Goal: Information Seeking & Learning: Learn about a topic

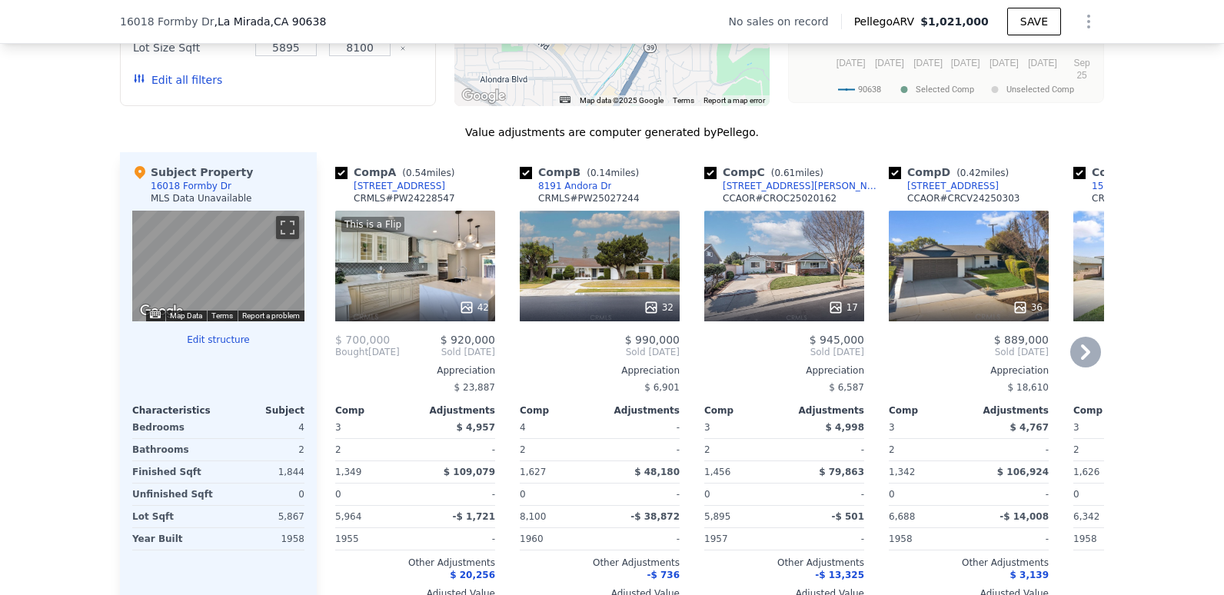
scroll to position [1460, 0]
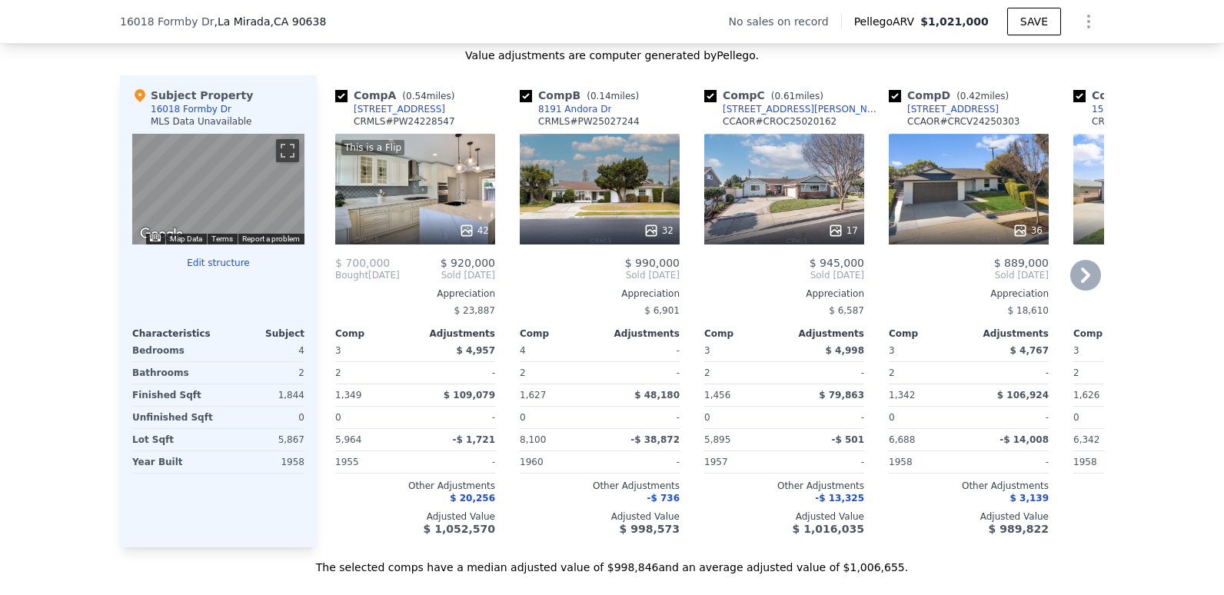
click at [1005, 216] on div "36" at bounding box center [969, 189] width 160 height 111
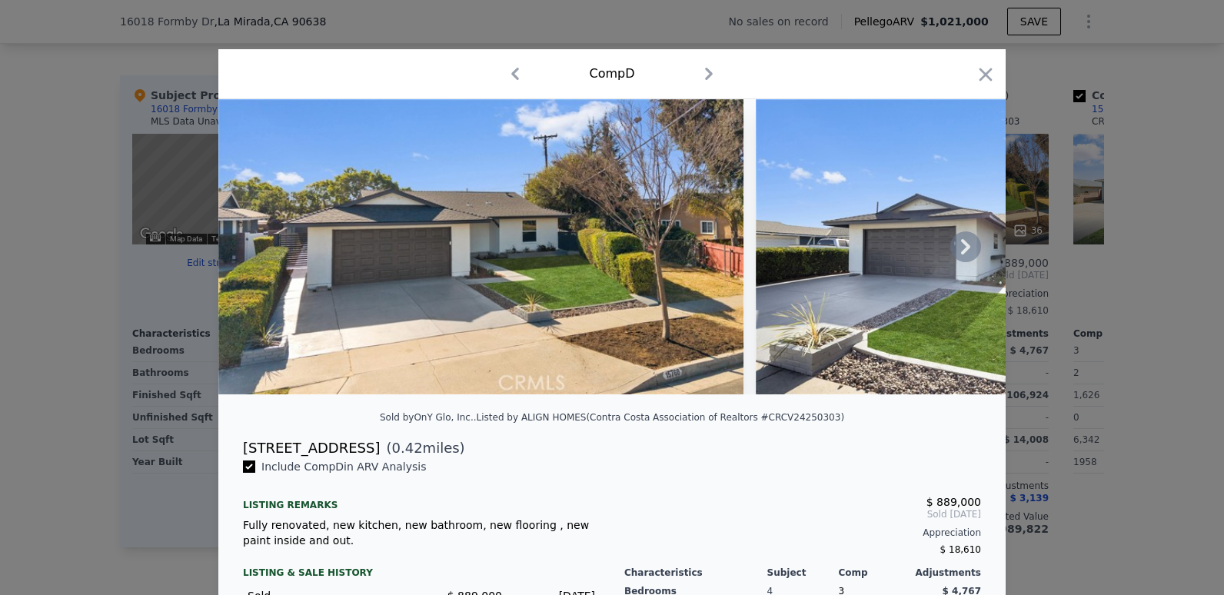
click at [964, 254] on icon at bounding box center [965, 246] width 31 height 31
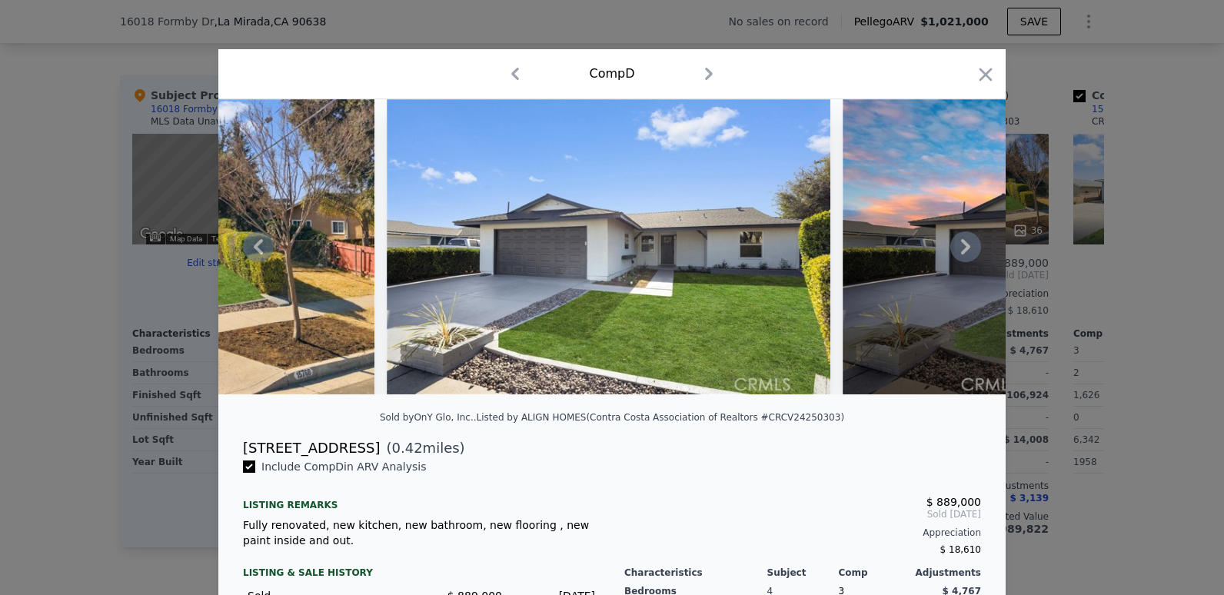
click at [964, 254] on icon at bounding box center [965, 246] width 31 height 31
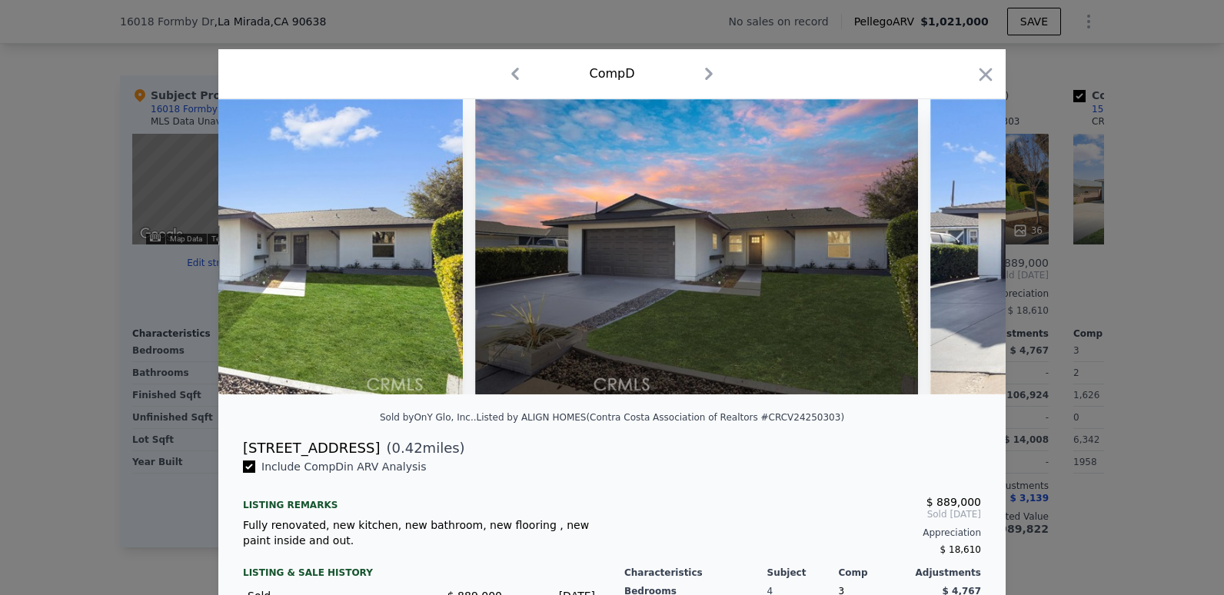
scroll to position [0, 738]
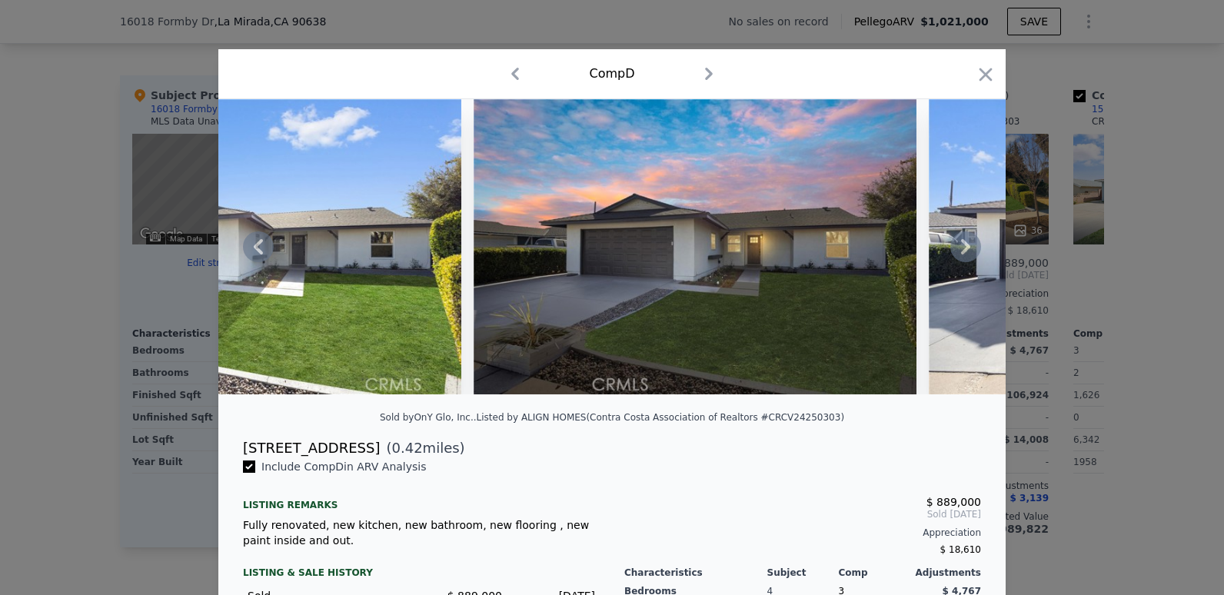
click at [964, 254] on icon at bounding box center [965, 246] width 31 height 31
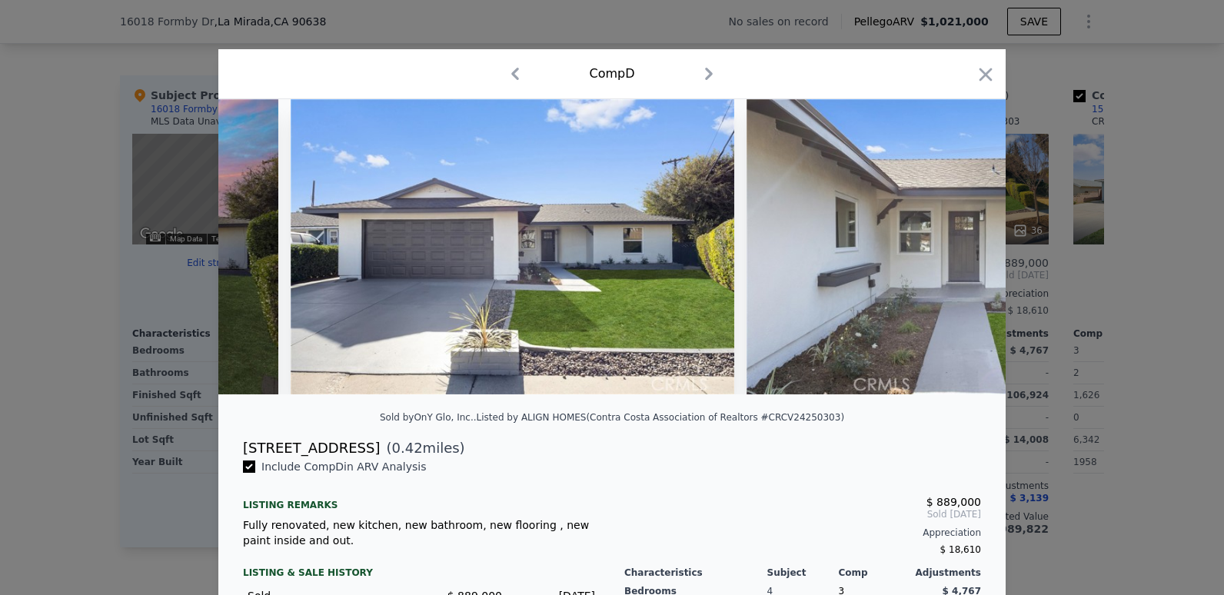
scroll to position [0, 1476]
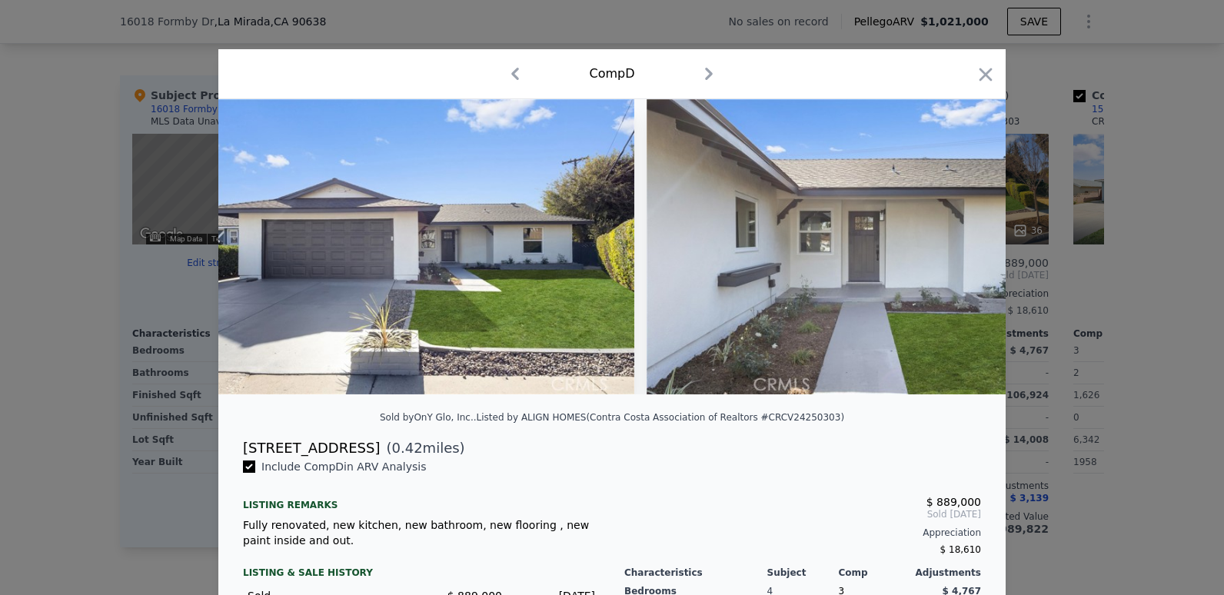
click at [964, 254] on div at bounding box center [611, 246] width 787 height 295
click at [964, 254] on icon at bounding box center [965, 246] width 31 height 31
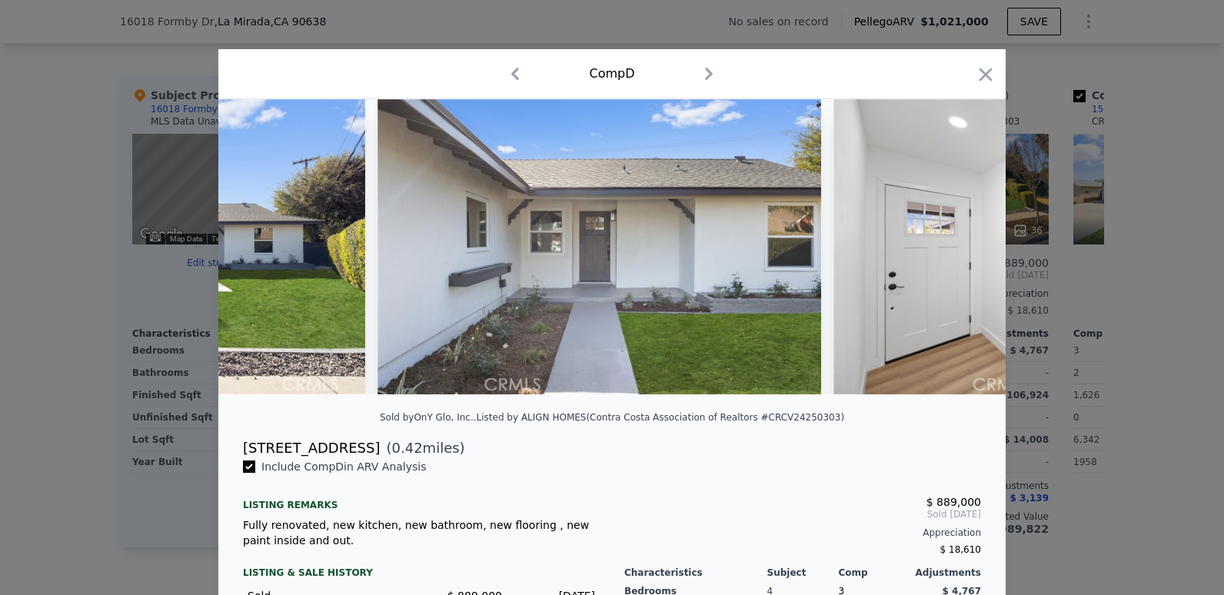
scroll to position [0, 1845]
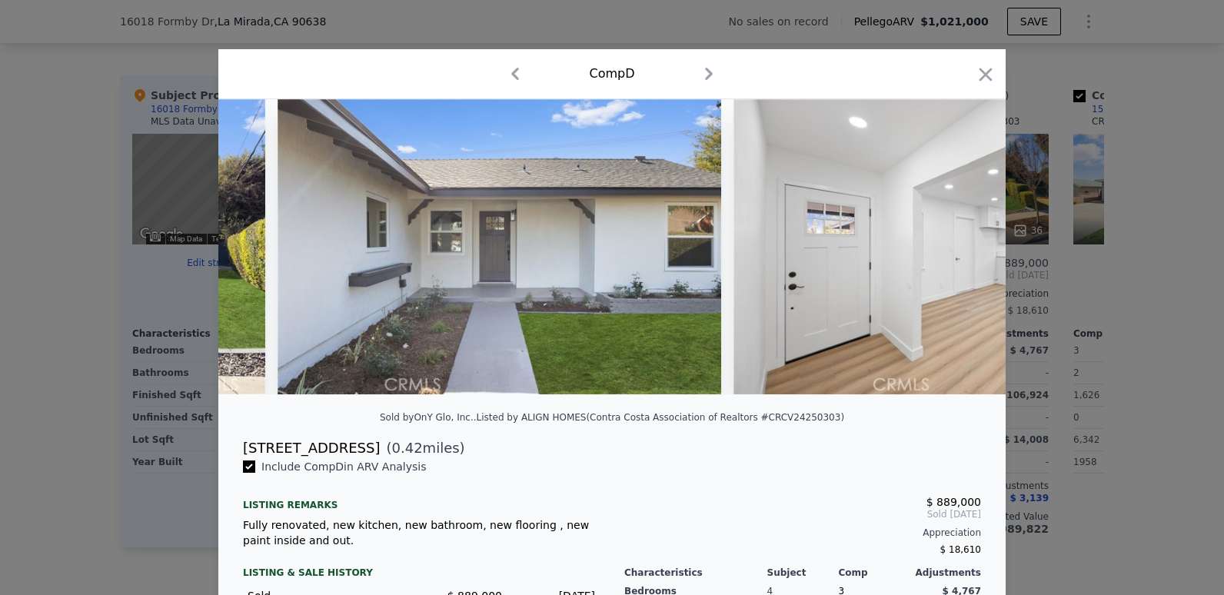
click at [964, 254] on div at bounding box center [611, 246] width 787 height 295
click at [964, 254] on icon at bounding box center [965, 246] width 31 height 31
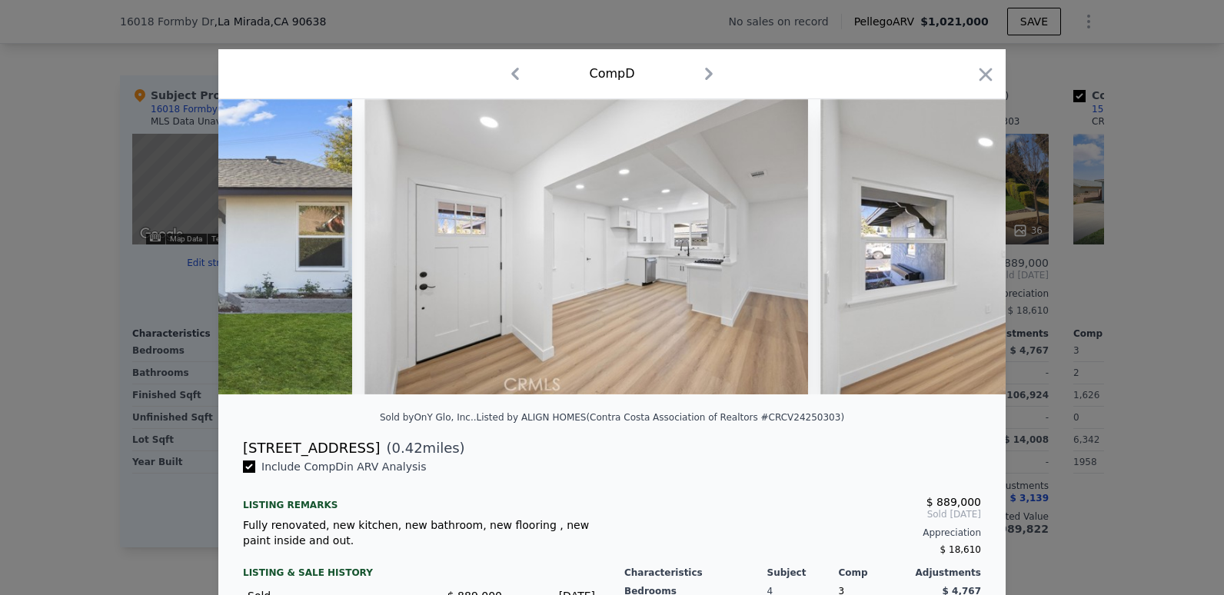
click at [964, 254] on img at bounding box center [1042, 246] width 444 height 295
click at [964, 254] on icon at bounding box center [965, 246] width 31 height 31
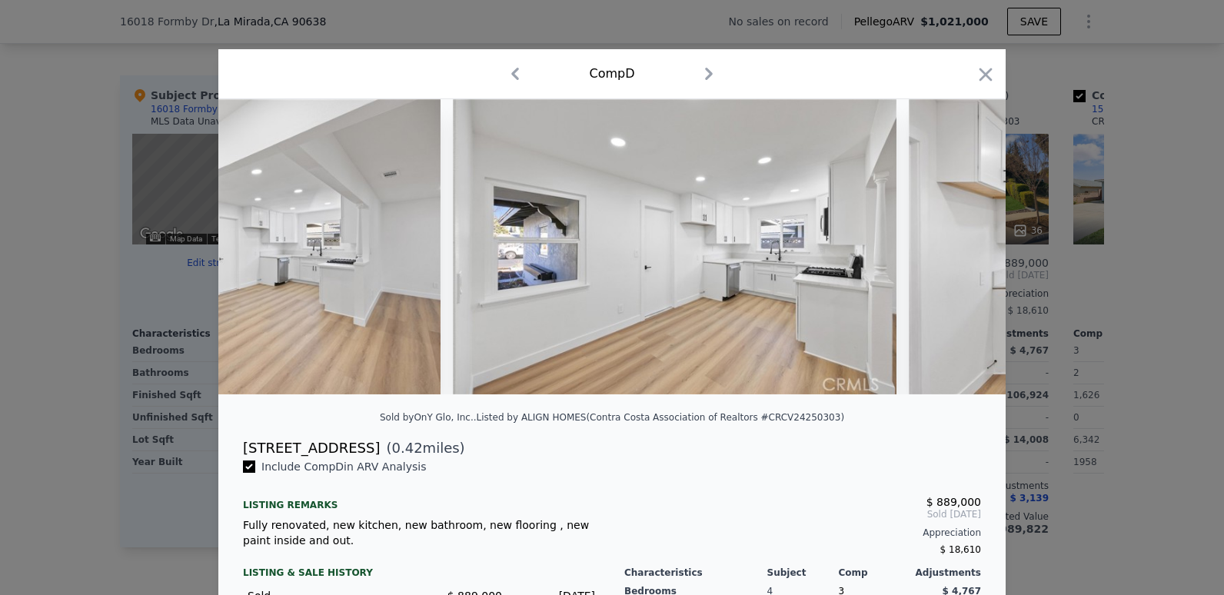
scroll to position [0, 2583]
click at [964, 254] on div at bounding box center [611, 246] width 787 height 295
click at [964, 254] on icon at bounding box center [965, 246] width 31 height 31
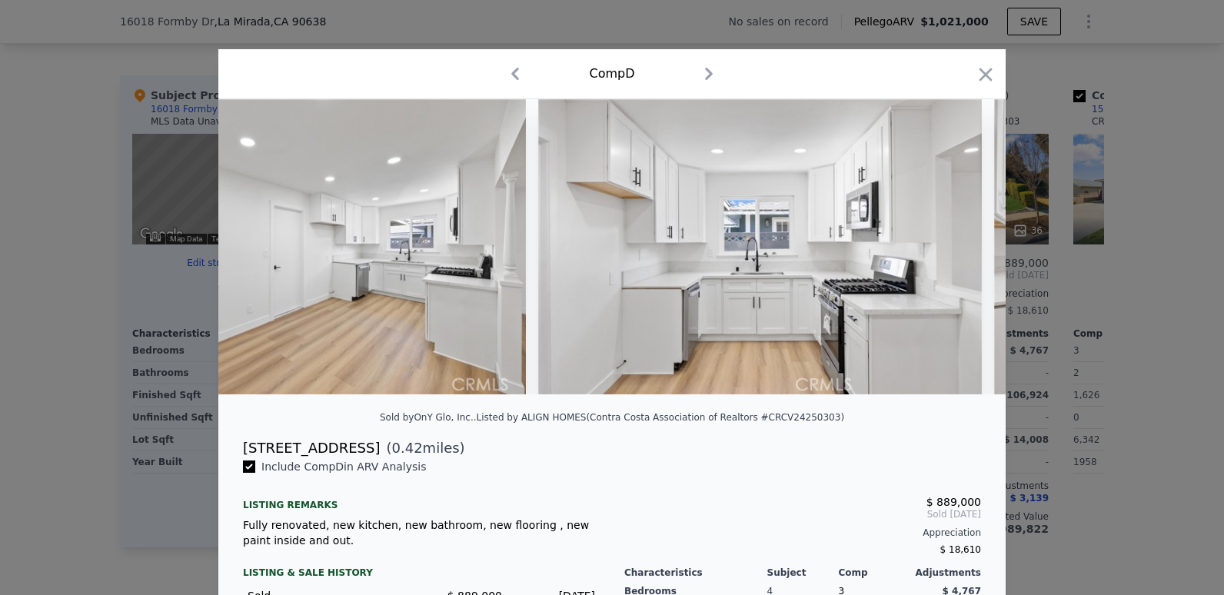
click at [964, 254] on img at bounding box center [760, 246] width 444 height 295
click at [964, 254] on icon at bounding box center [965, 246] width 31 height 31
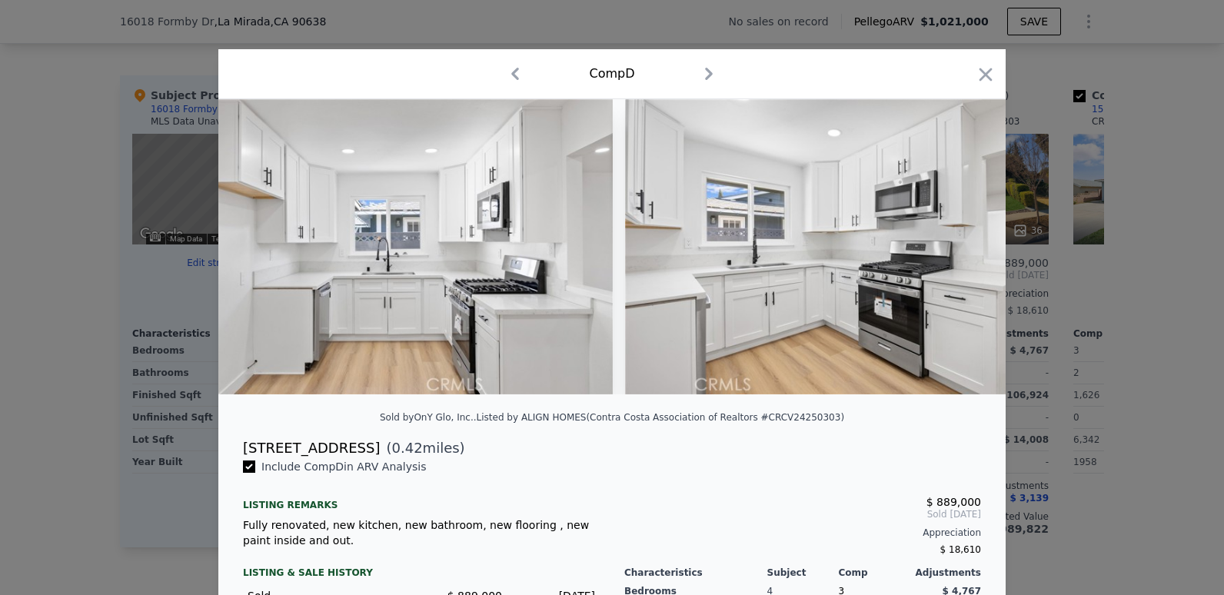
click at [964, 254] on img at bounding box center [847, 246] width 444 height 295
click at [963, 254] on icon at bounding box center [965, 246] width 9 height 15
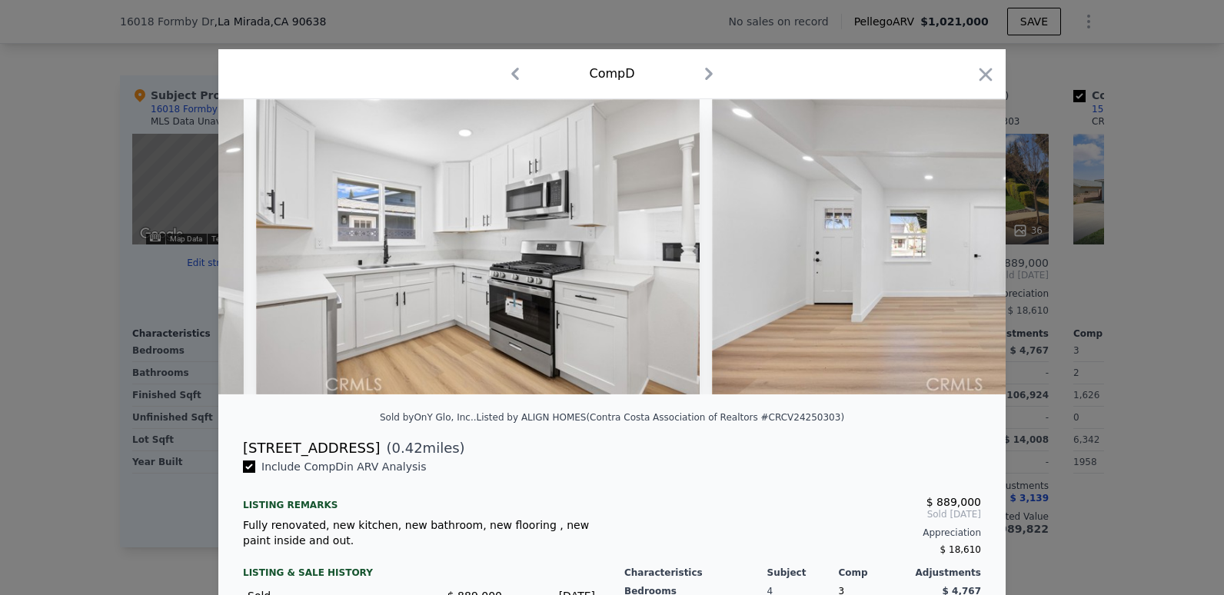
click at [963, 254] on img at bounding box center [934, 246] width 444 height 295
click at [963, 254] on icon at bounding box center [965, 246] width 9 height 15
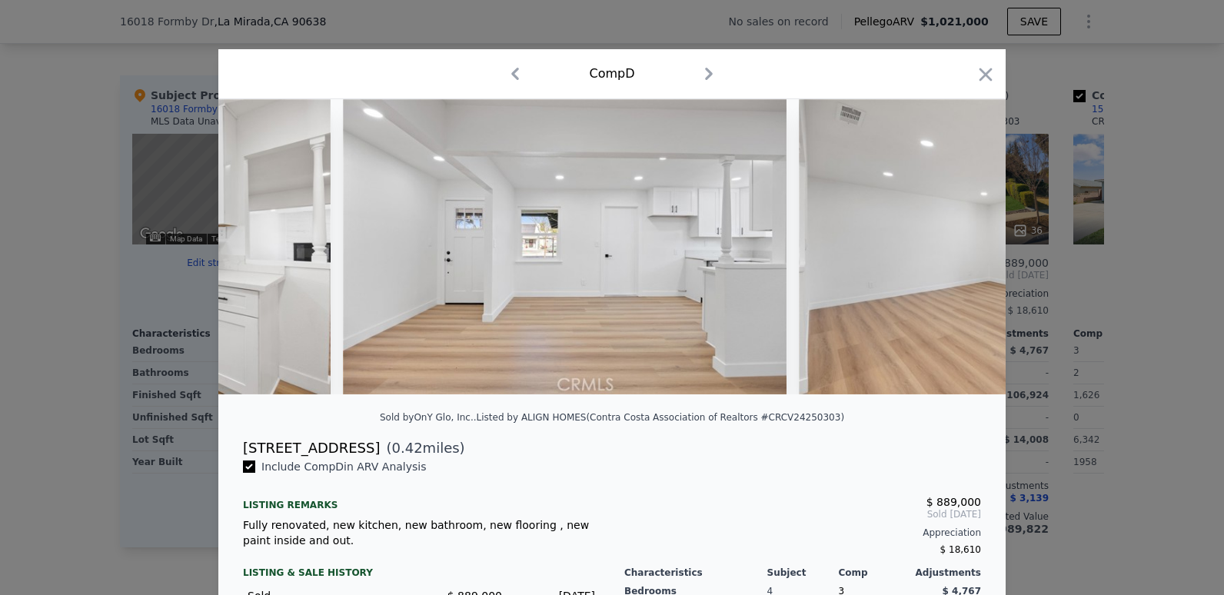
click at [963, 254] on img at bounding box center [1021, 246] width 444 height 295
click at [963, 254] on icon at bounding box center [965, 246] width 9 height 15
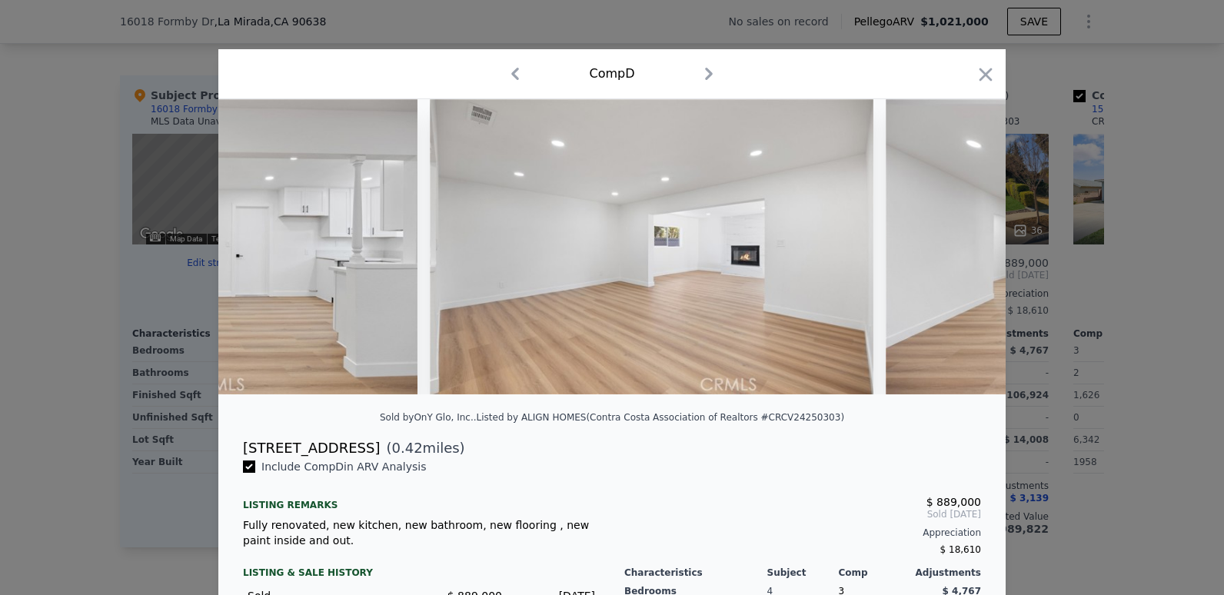
click at [963, 254] on img at bounding box center [1107, 246] width 444 height 295
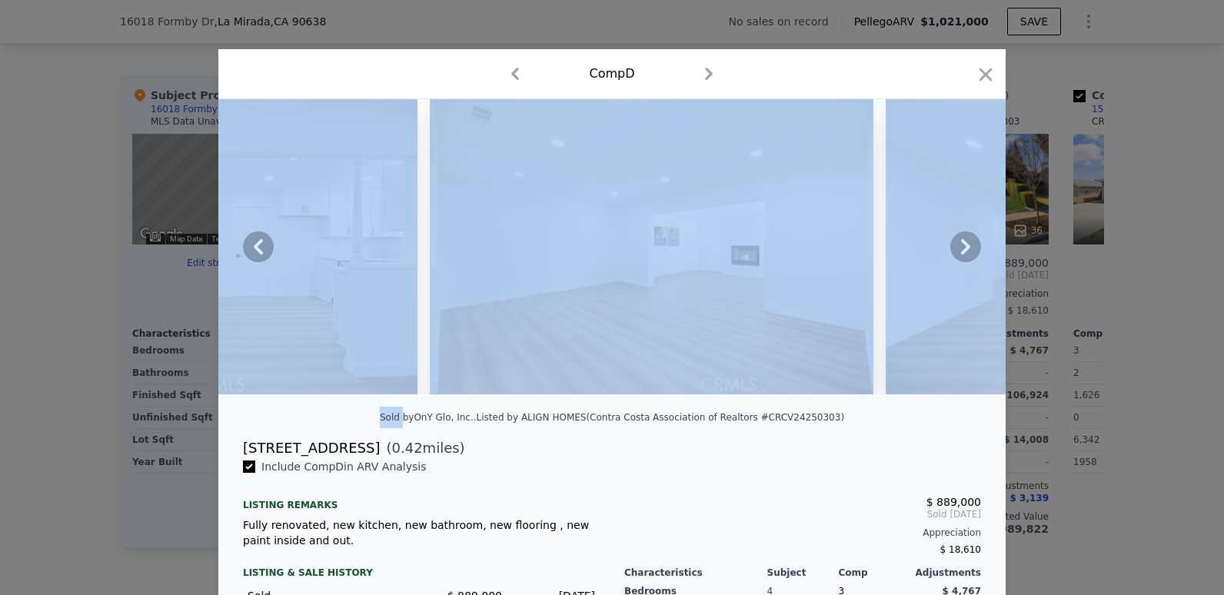
click at [963, 254] on icon at bounding box center [965, 246] width 9 height 15
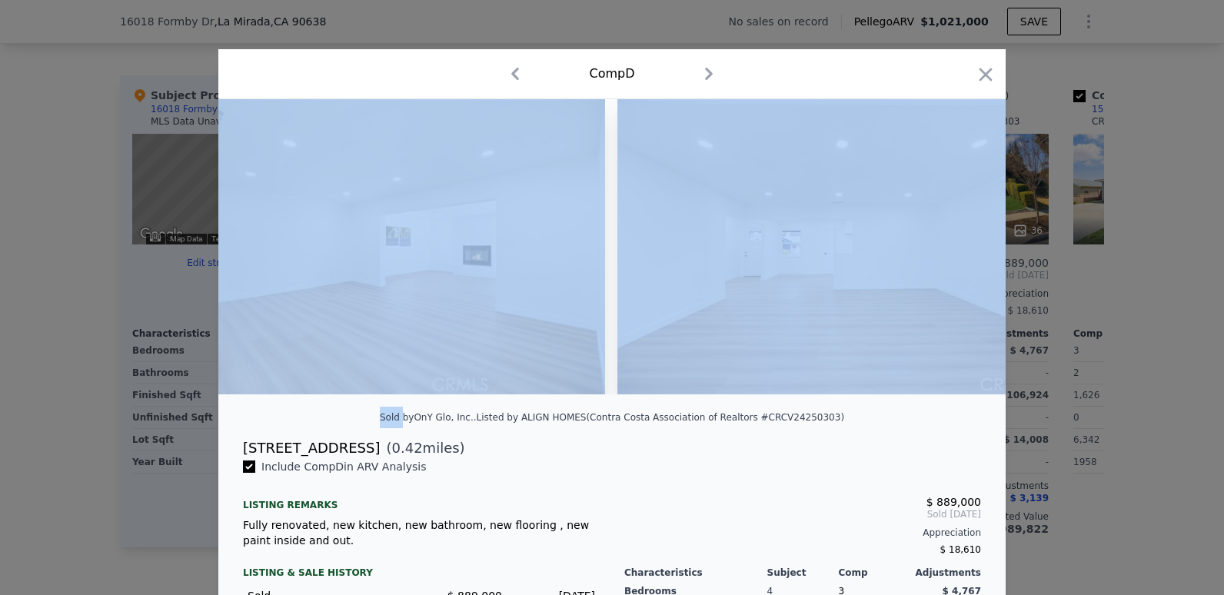
scroll to position [0, 4796]
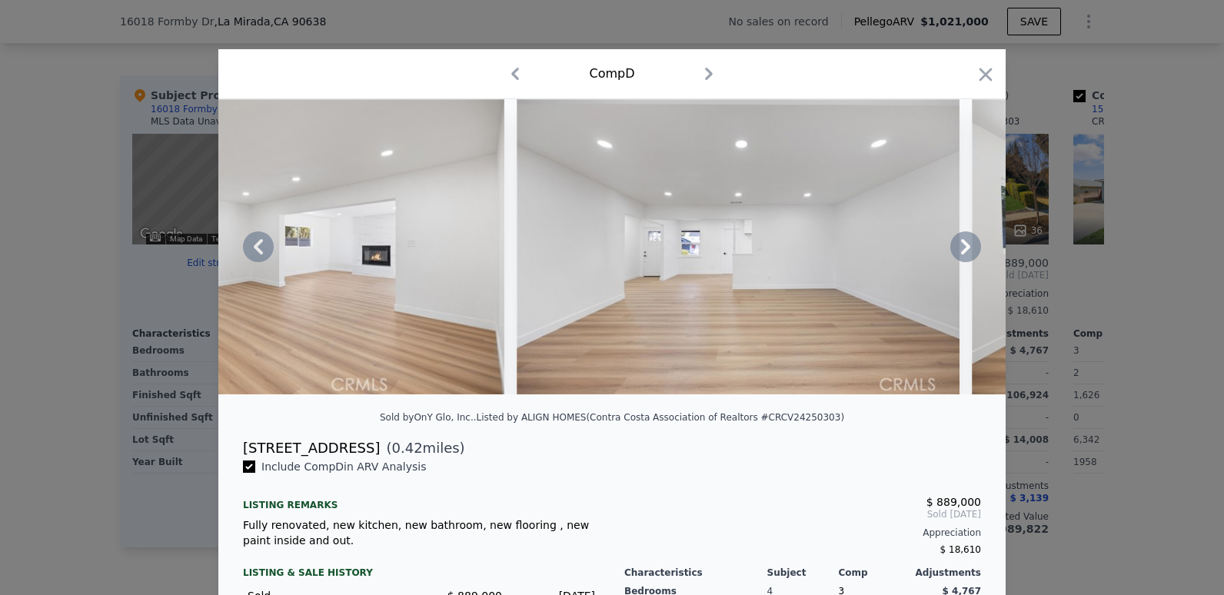
click at [859, 437] on div "Sold by [PERSON_NAME], Inc. . Listed by ALIGN HOMES (Contra Costa Association o…" at bounding box center [611, 422] width 787 height 31
click at [964, 253] on icon at bounding box center [965, 246] width 9 height 15
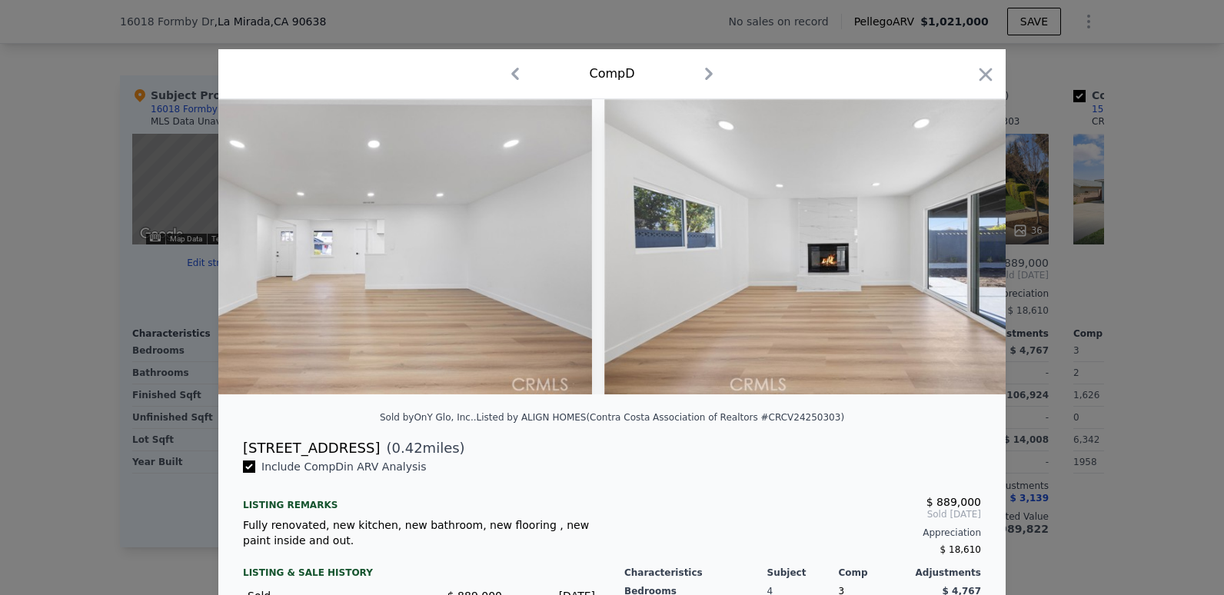
scroll to position [0, 5165]
click at [975, 70] on icon "button" at bounding box center [986, 75] width 22 height 22
click at [973, 63] on div "Value adjustments are computer generated by Pellego ." at bounding box center [612, 55] width 984 height 15
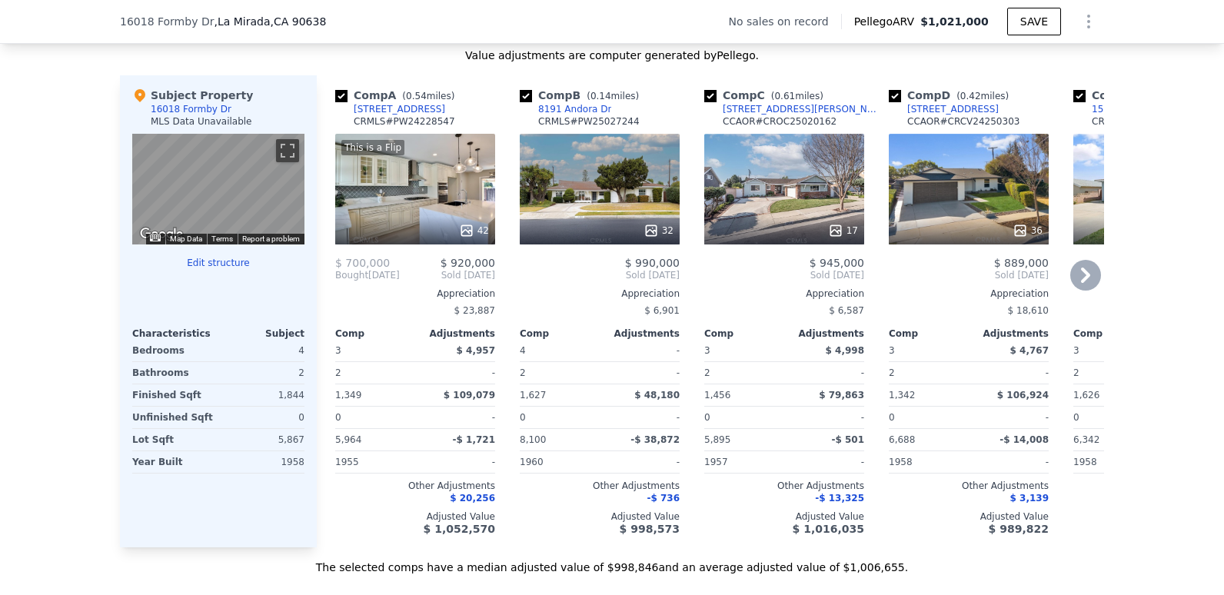
click at [1087, 290] on icon at bounding box center [1085, 275] width 31 height 31
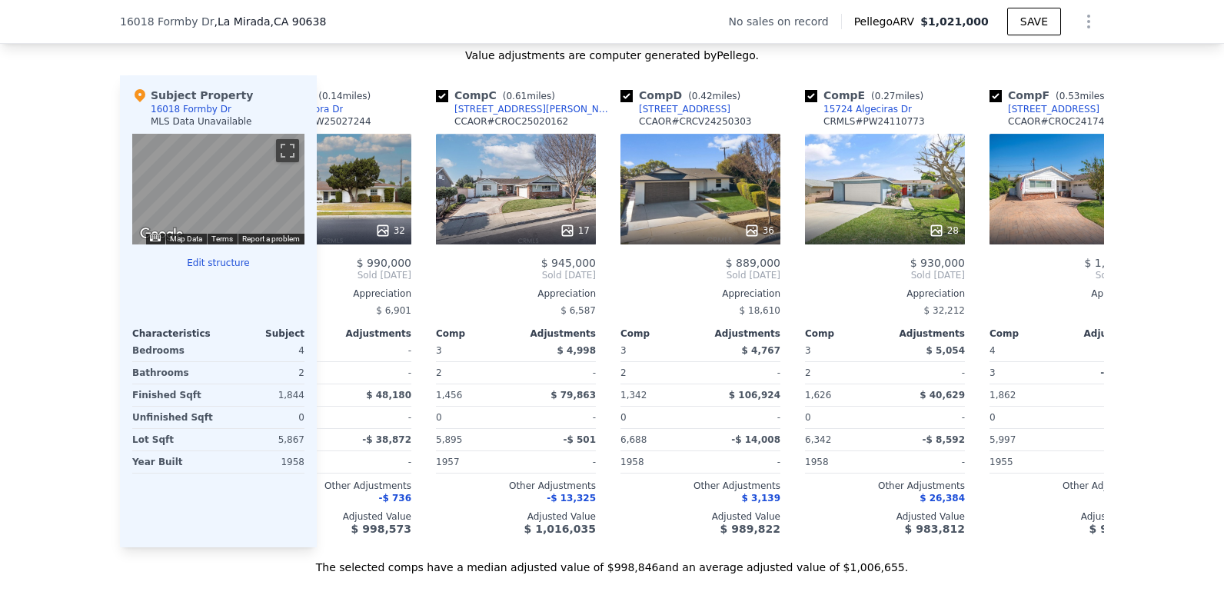
scroll to position [0, 369]
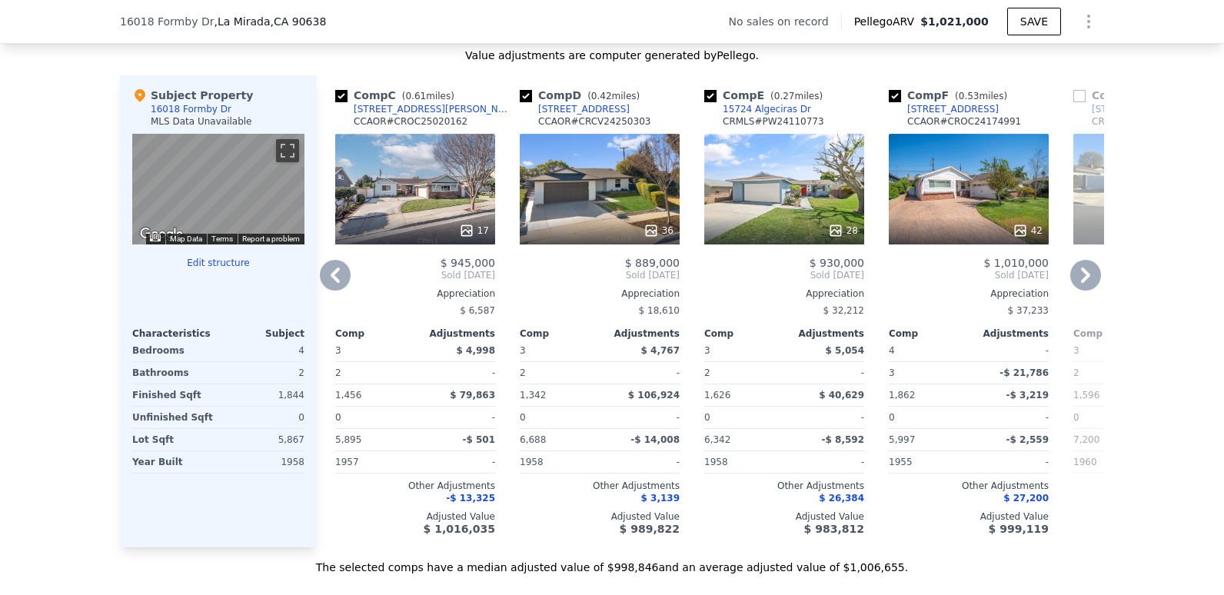
click at [1007, 197] on div "42" at bounding box center [969, 189] width 160 height 111
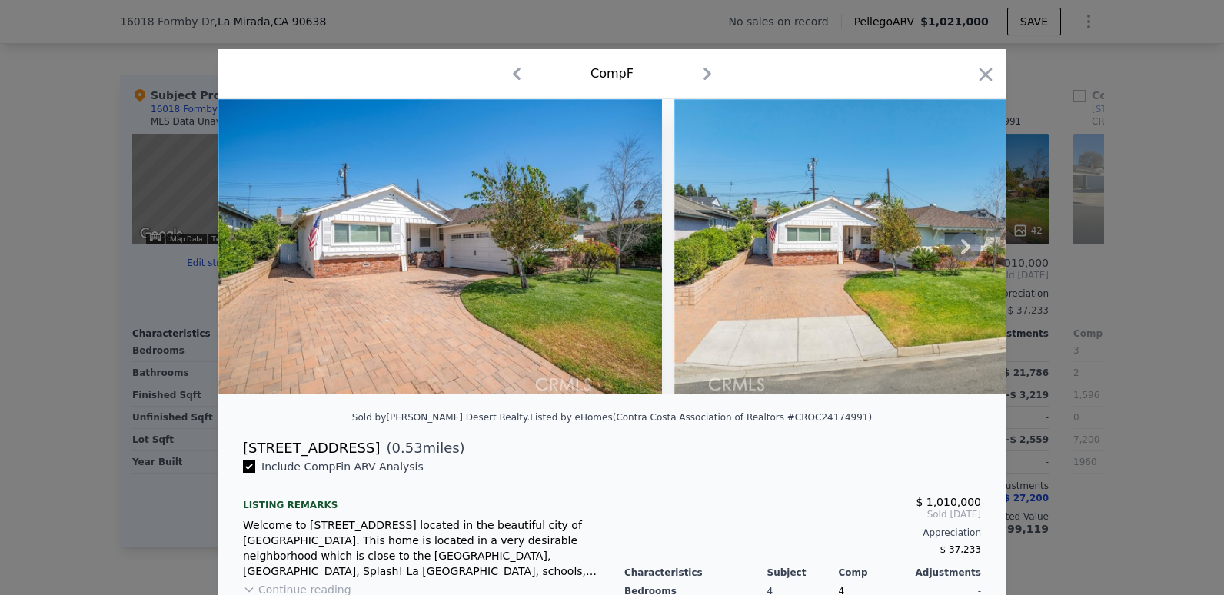
click at [965, 253] on icon at bounding box center [965, 246] width 31 height 31
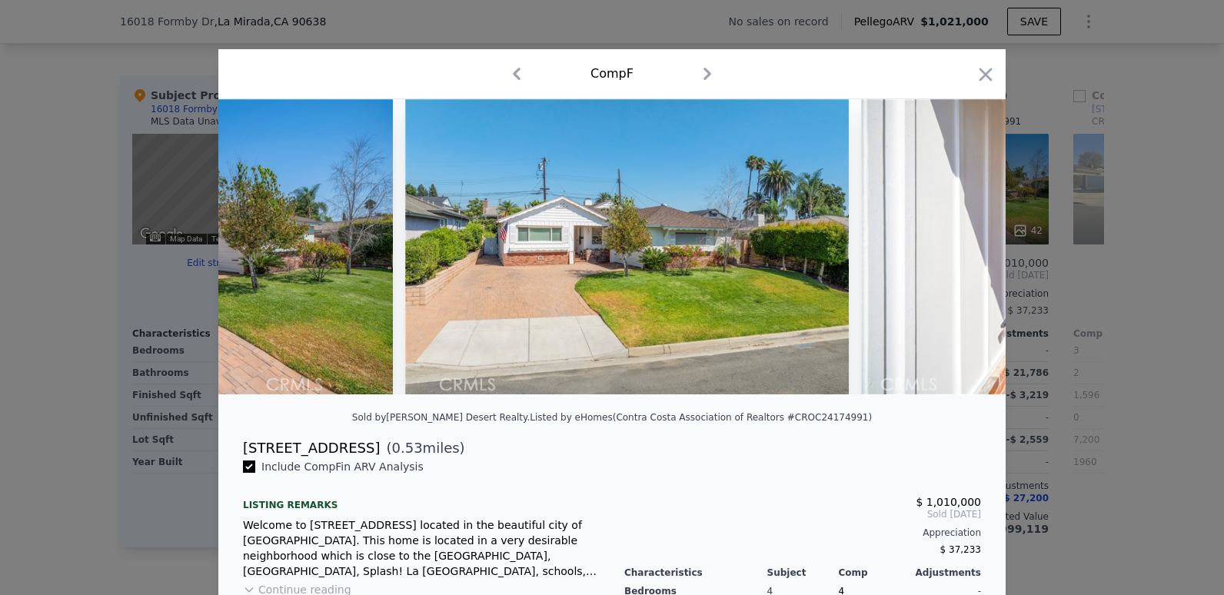
scroll to position [0, 369]
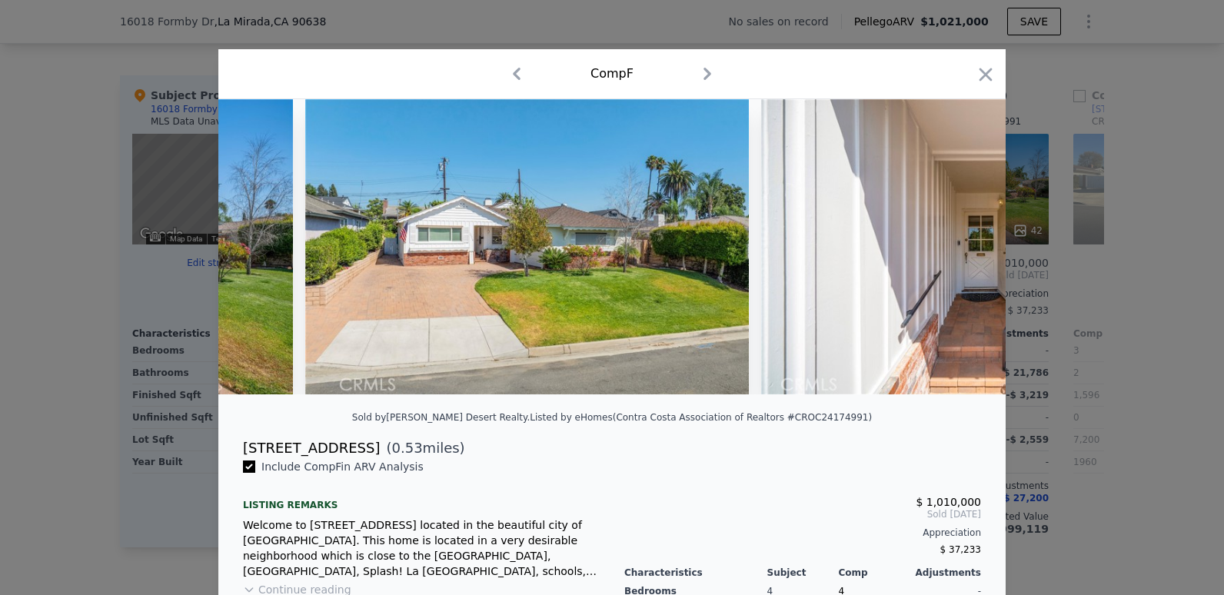
click at [965, 252] on div at bounding box center [611, 246] width 787 height 295
click at [961, 248] on icon at bounding box center [965, 246] width 9 height 15
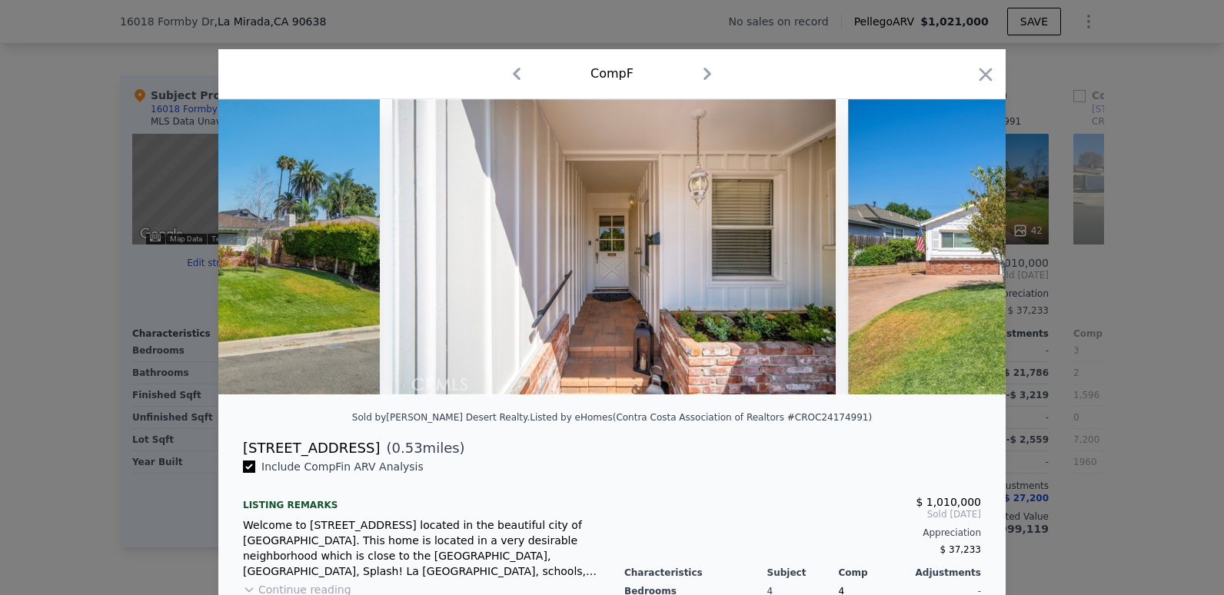
click at [958, 248] on div at bounding box center [611, 246] width 787 height 295
click at [961, 248] on icon at bounding box center [965, 246] width 9 height 15
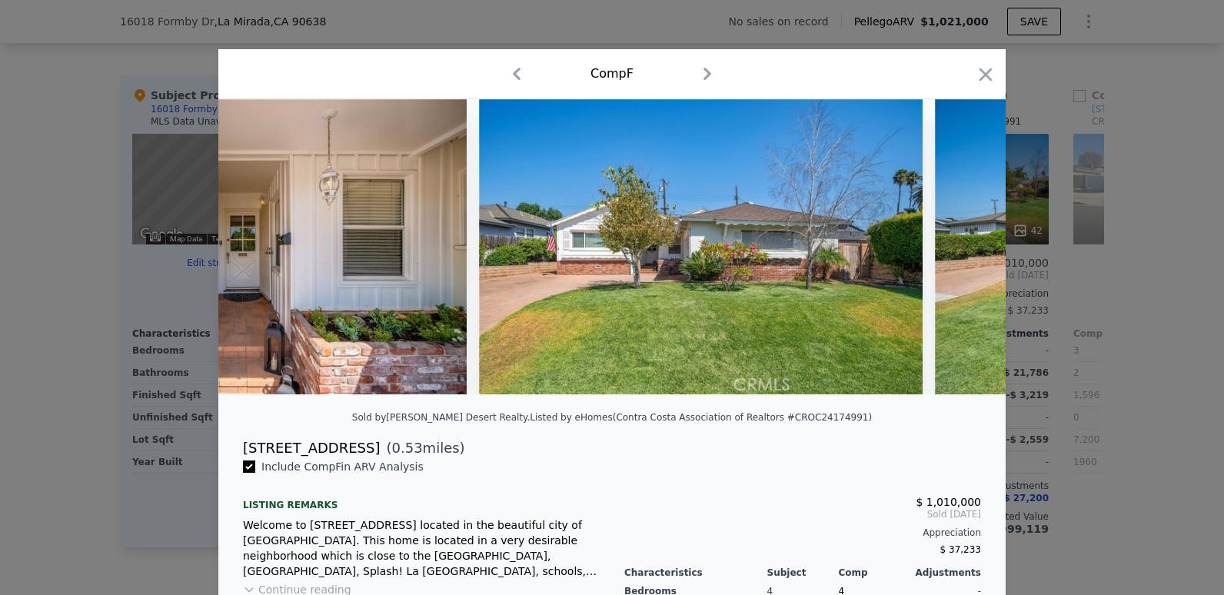
click at [958, 248] on img at bounding box center [1157, 246] width 444 height 295
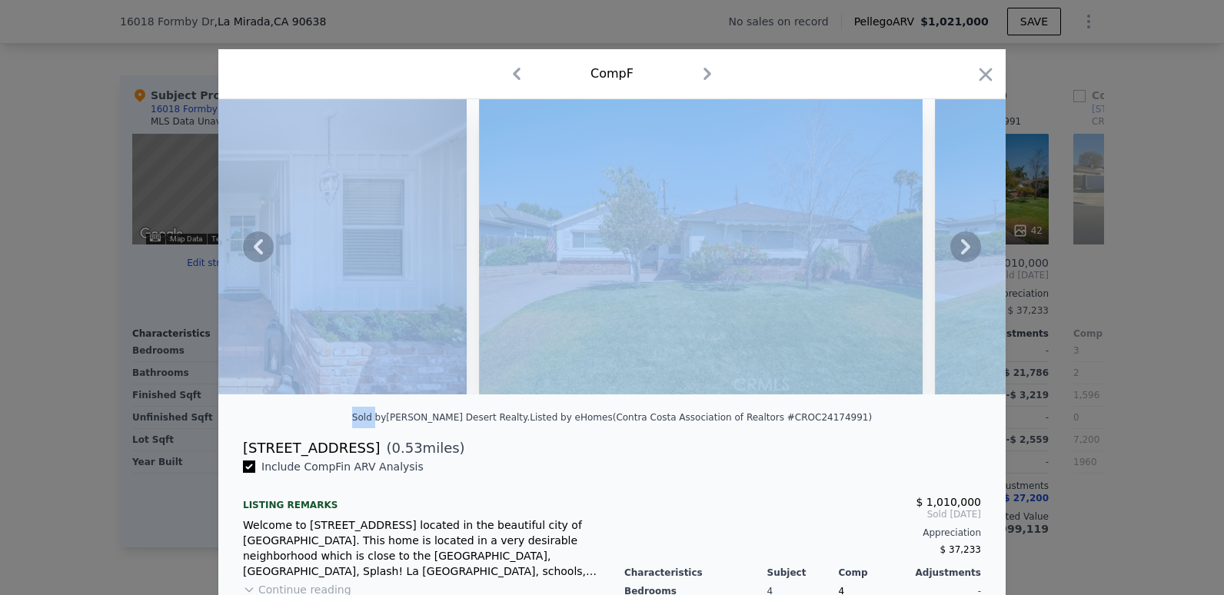
click at [961, 248] on icon at bounding box center [965, 246] width 9 height 15
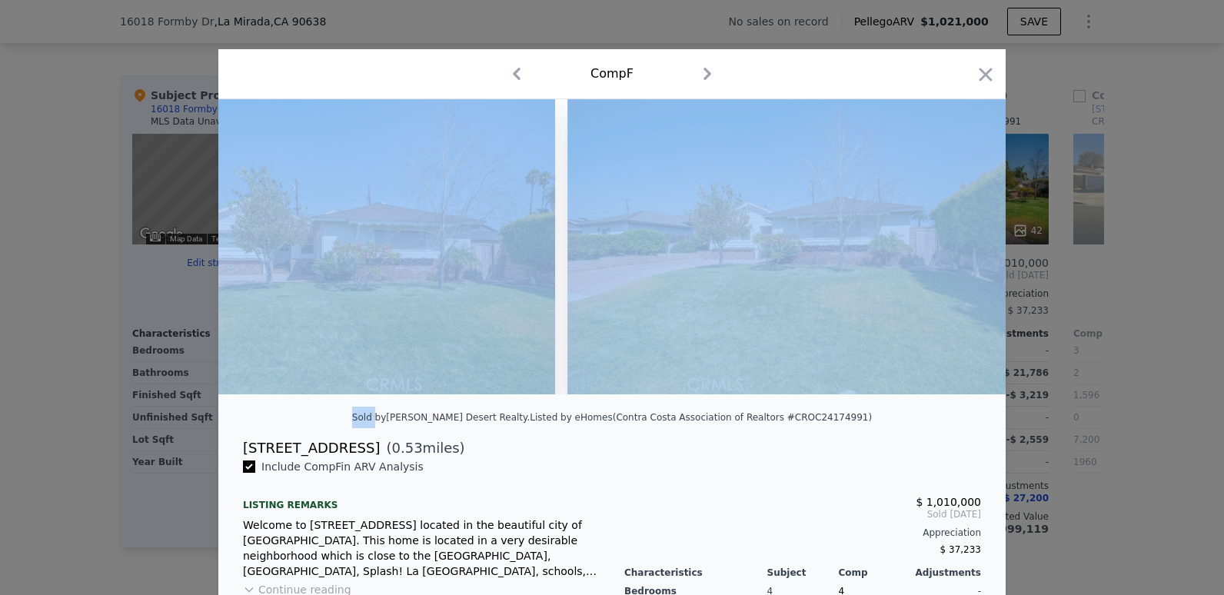
scroll to position [0, 1476]
drag, startPoint x: 958, startPoint y: 248, endPoint x: 913, endPoint y: 317, distance: 82.3
click at [913, 314] on img at bounding box center [788, 246] width 444 height 295
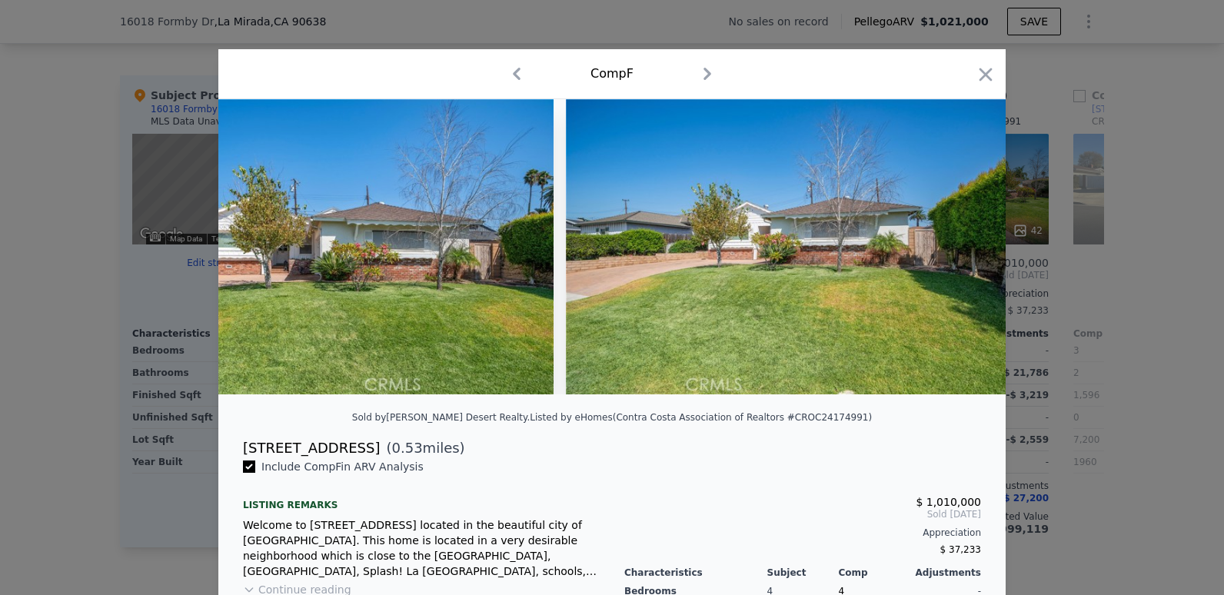
click at [955, 254] on icon at bounding box center [965, 246] width 31 height 31
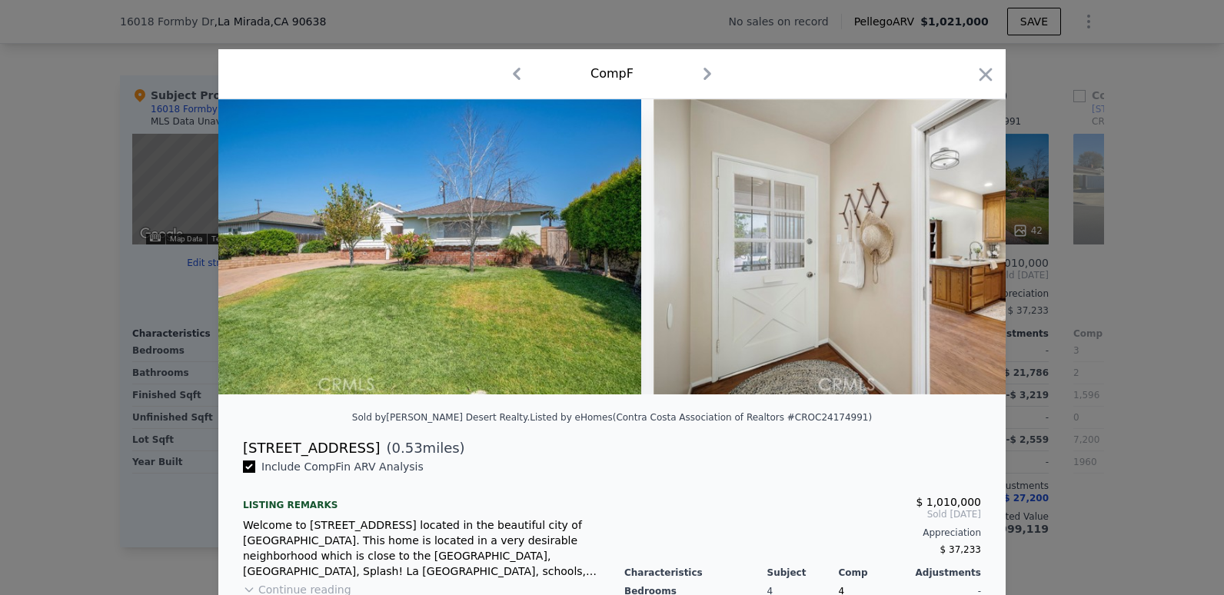
scroll to position [0, 1845]
click at [956, 253] on div at bounding box center [611, 246] width 787 height 295
click at [956, 253] on icon at bounding box center [965, 246] width 31 height 31
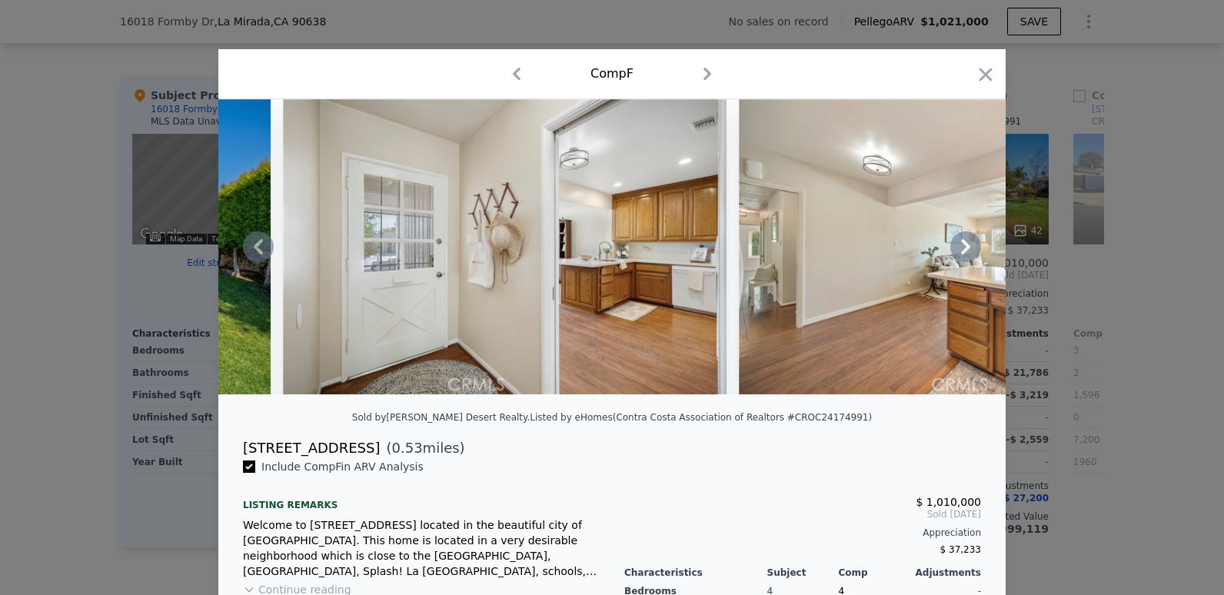
click at [956, 253] on icon at bounding box center [965, 246] width 31 height 31
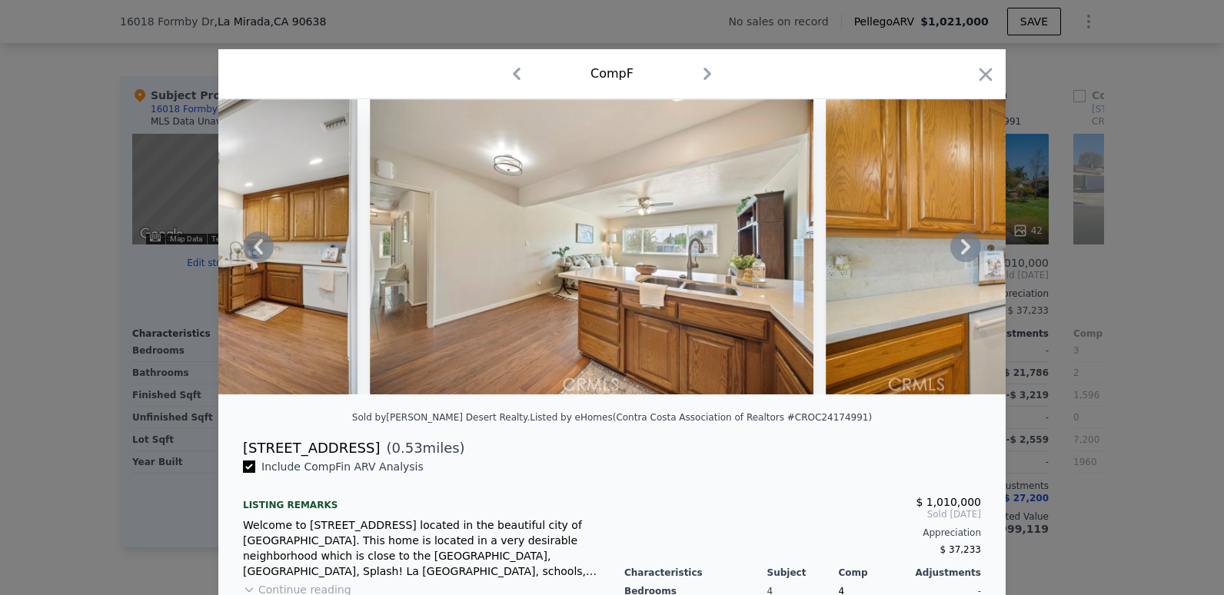
click at [956, 253] on div at bounding box center [611, 246] width 787 height 295
click at [956, 253] on icon at bounding box center [965, 246] width 31 height 31
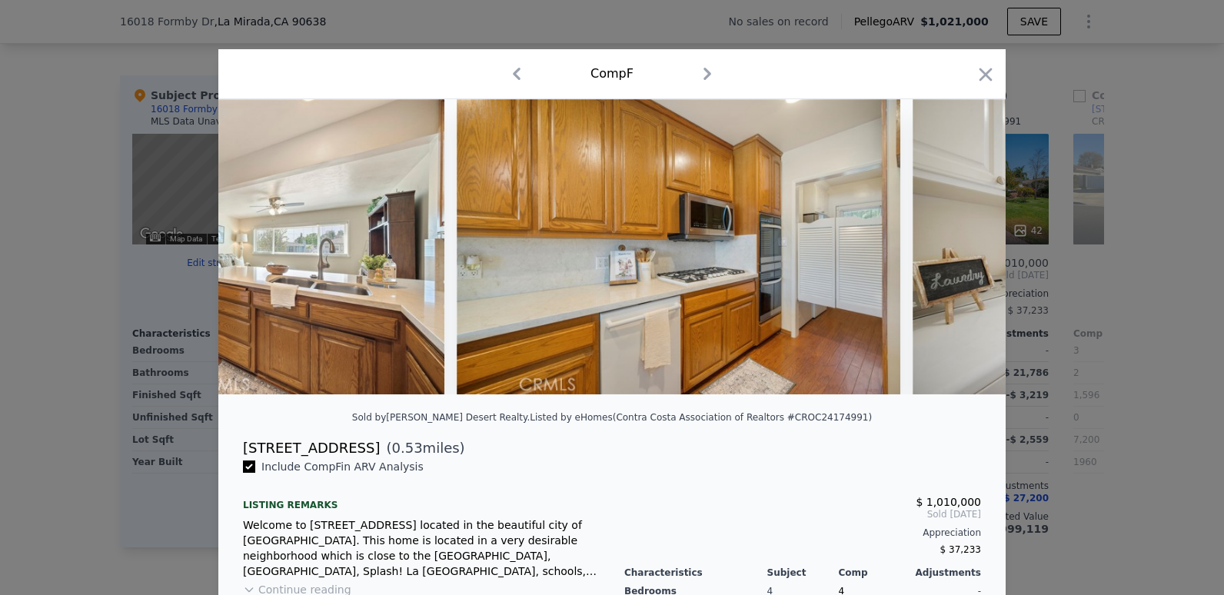
click at [956, 253] on img at bounding box center [1134, 246] width 444 height 295
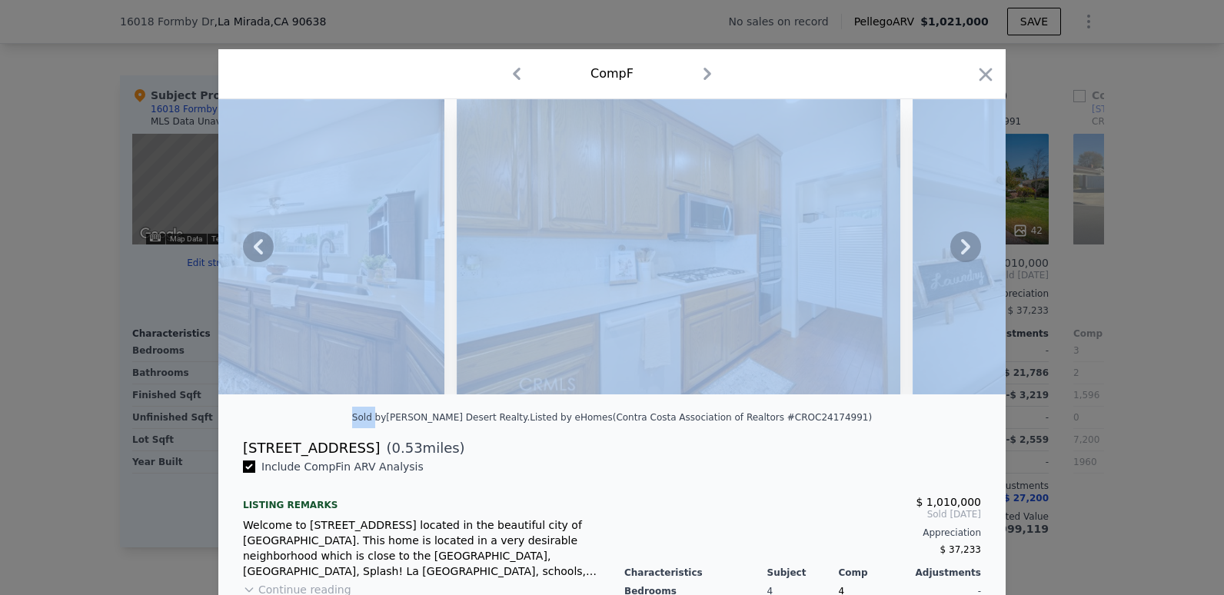
click at [956, 253] on icon at bounding box center [965, 246] width 31 height 31
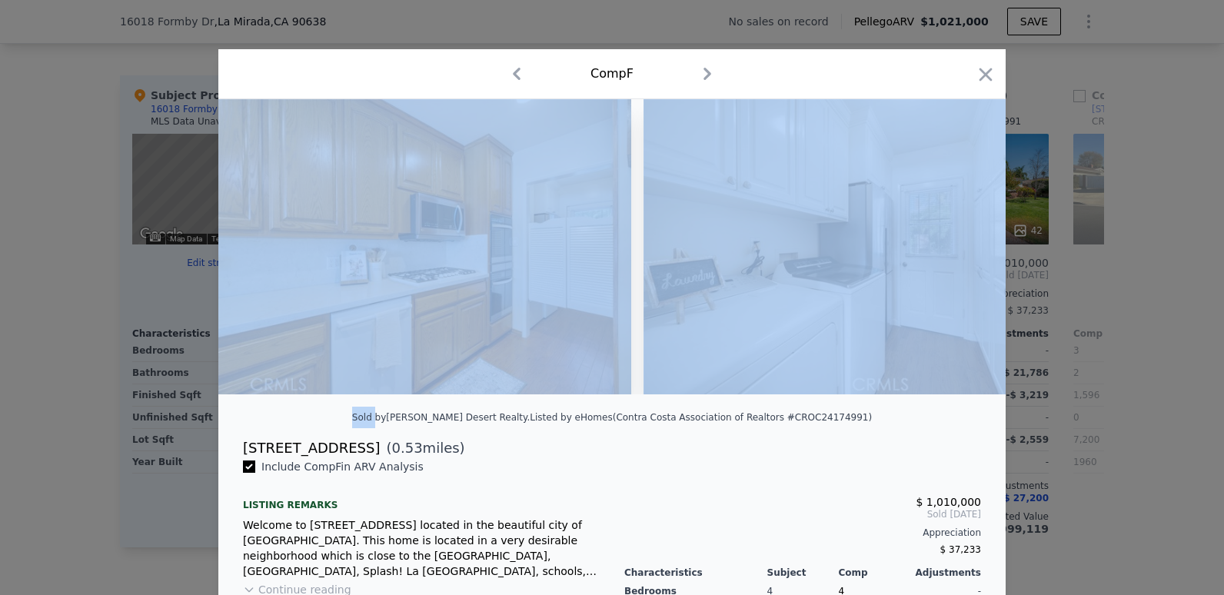
scroll to position [0, 3321]
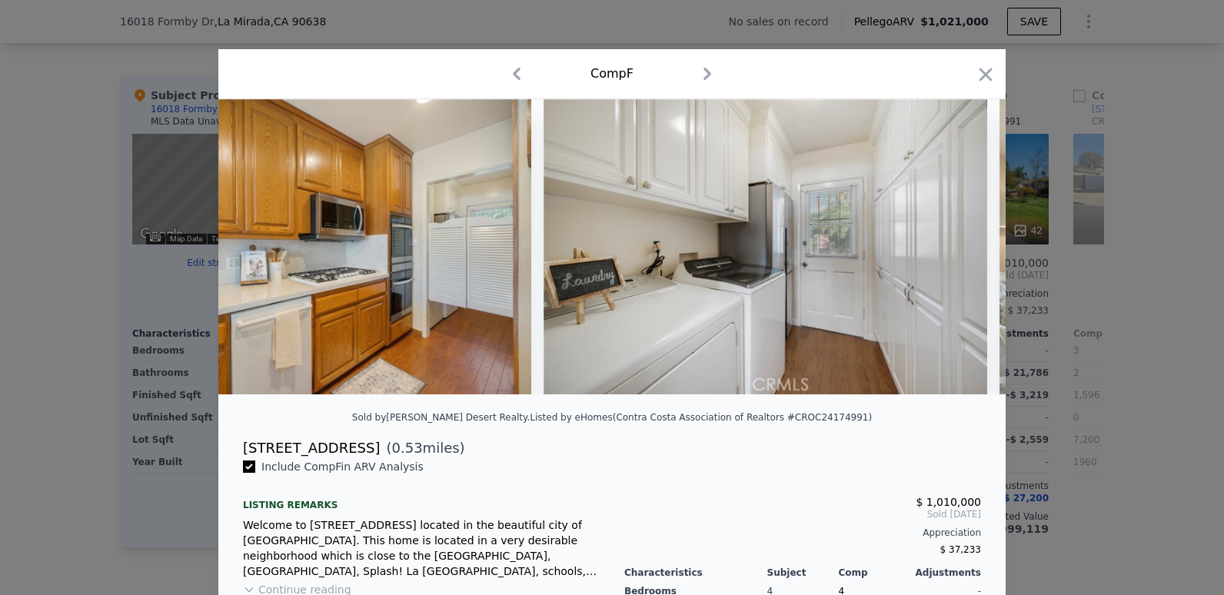
click at [959, 253] on icon at bounding box center [965, 246] width 31 height 31
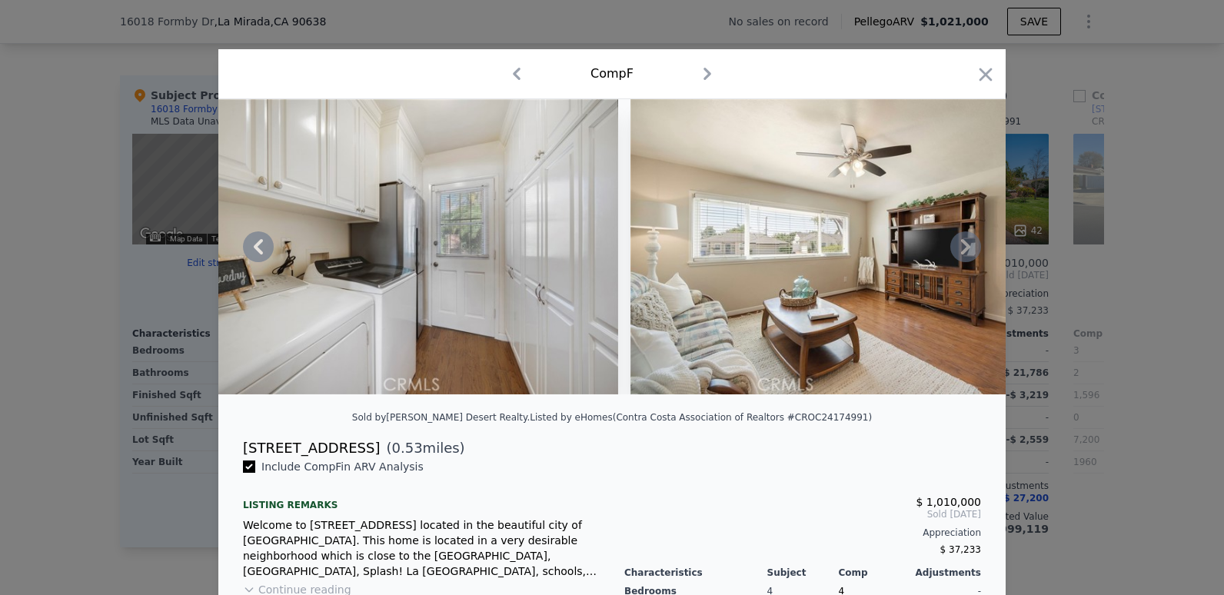
click at [959, 253] on icon at bounding box center [965, 246] width 31 height 31
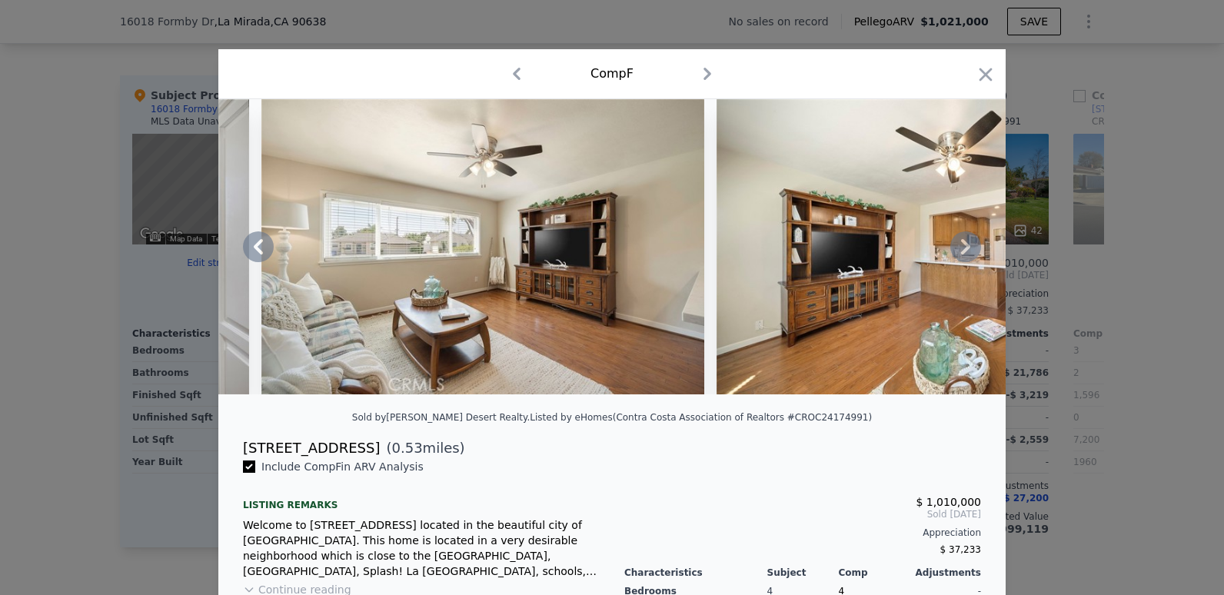
click at [959, 253] on icon at bounding box center [965, 246] width 31 height 31
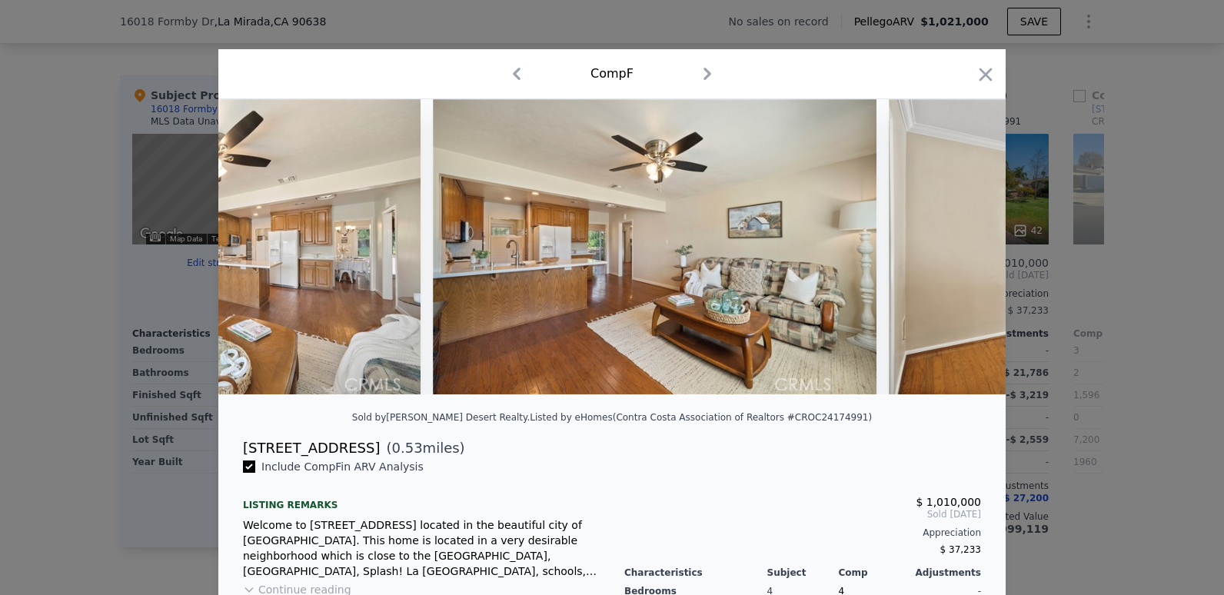
click at [957, 254] on img at bounding box center [1111, 246] width 444 height 295
click at [957, 254] on icon at bounding box center [965, 246] width 31 height 31
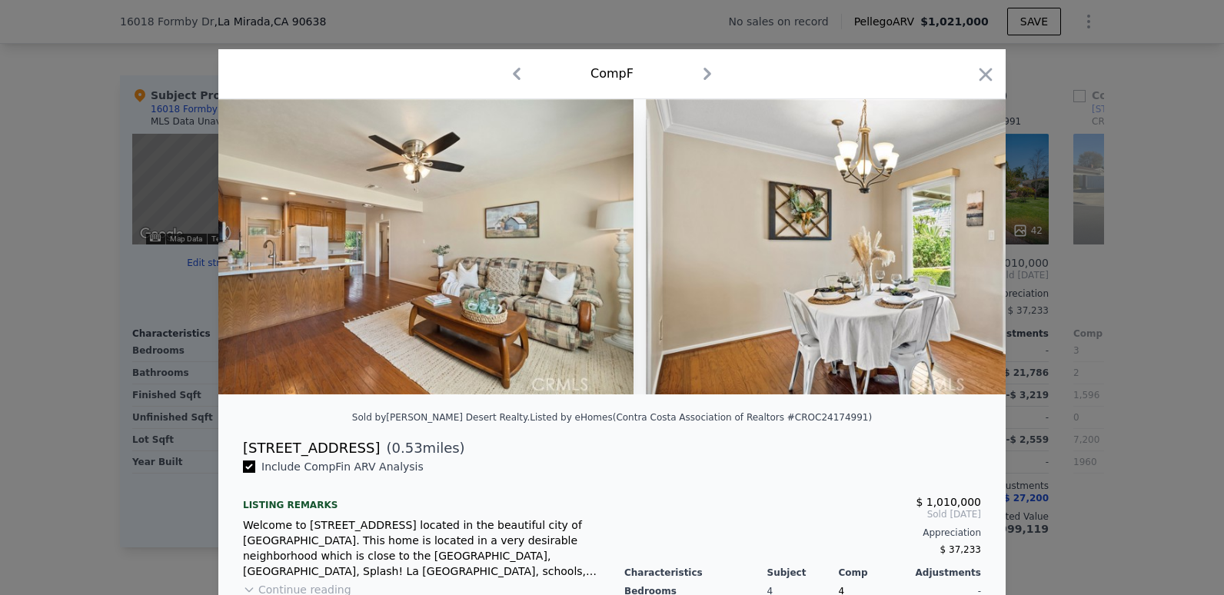
scroll to position [0, 5165]
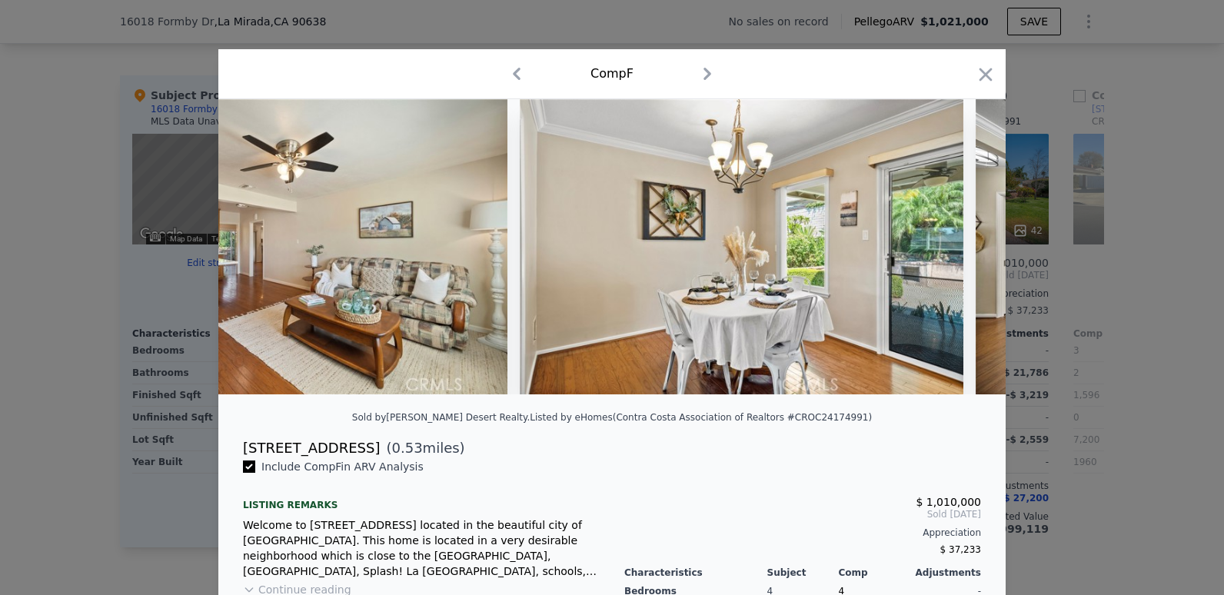
click at [957, 254] on img at bounding box center [742, 246] width 444 height 295
click at [957, 254] on icon at bounding box center [965, 246] width 31 height 31
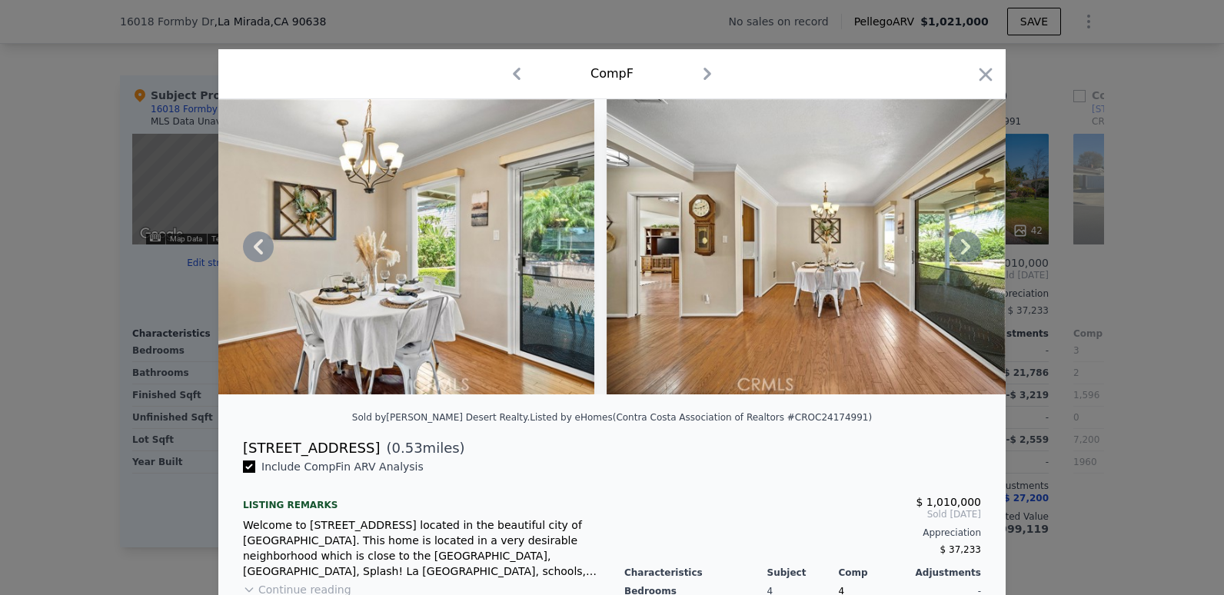
click at [958, 254] on icon at bounding box center [965, 246] width 31 height 31
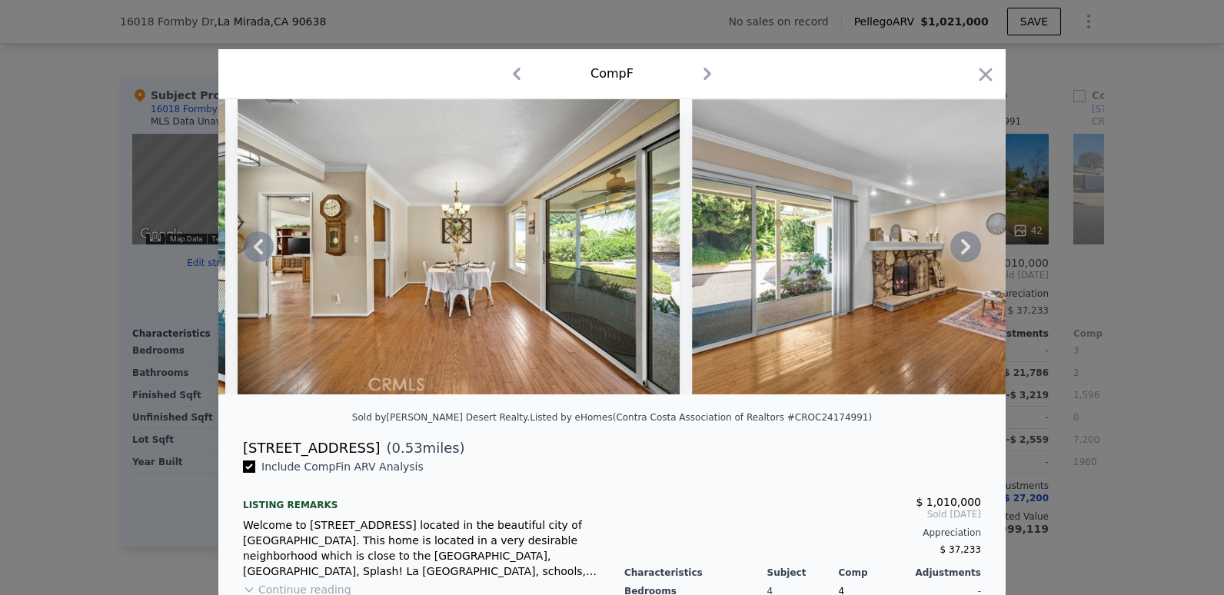
click at [961, 247] on icon at bounding box center [965, 246] width 9 height 15
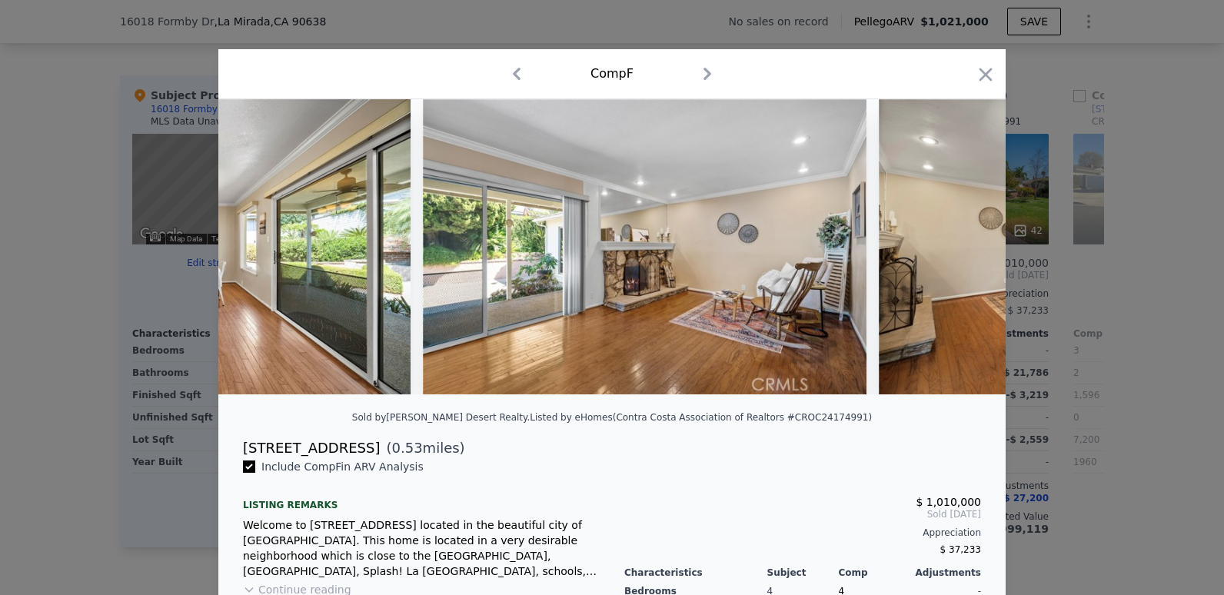
scroll to position [0, 6272]
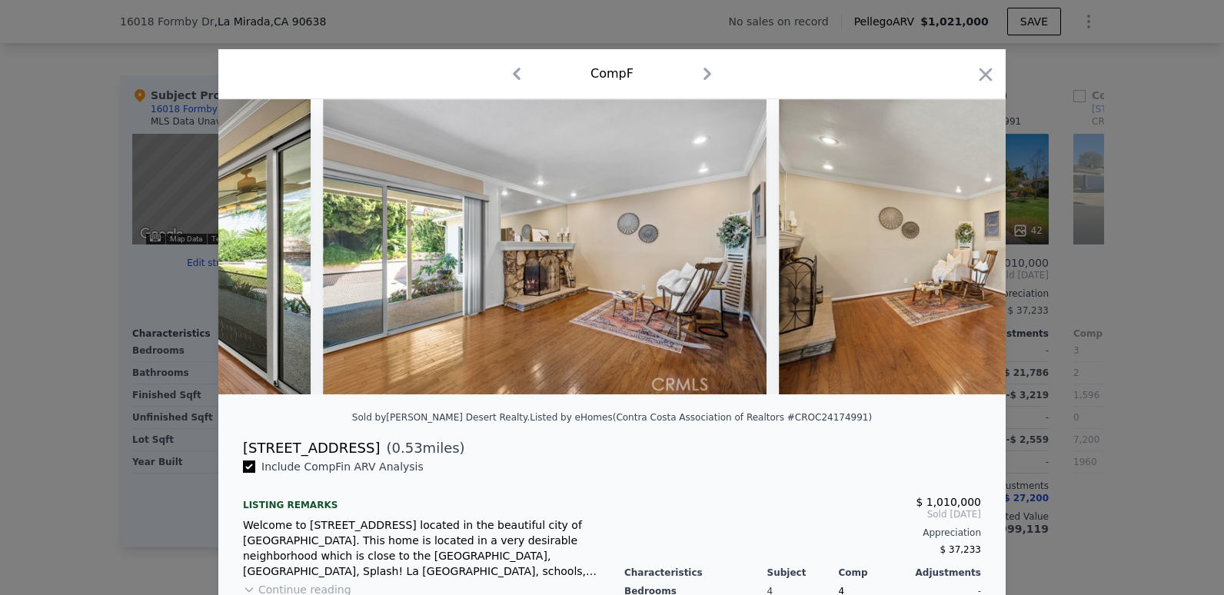
click at [958, 247] on div at bounding box center [611, 246] width 787 height 295
click at [961, 248] on icon at bounding box center [965, 246] width 9 height 15
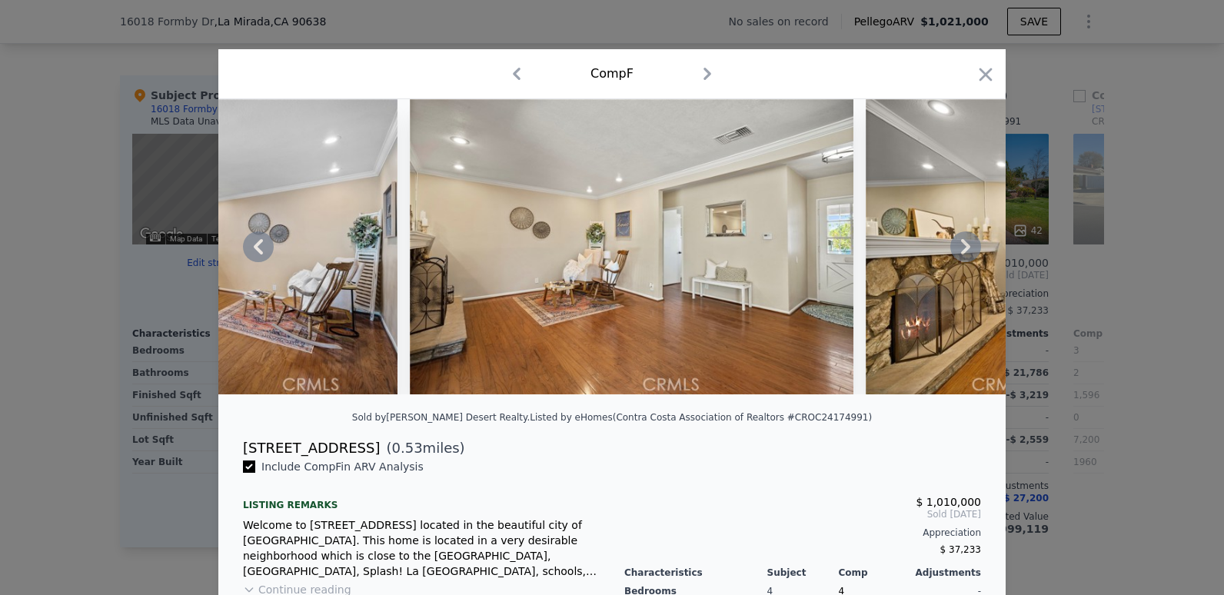
click at [961, 257] on icon at bounding box center [965, 246] width 31 height 31
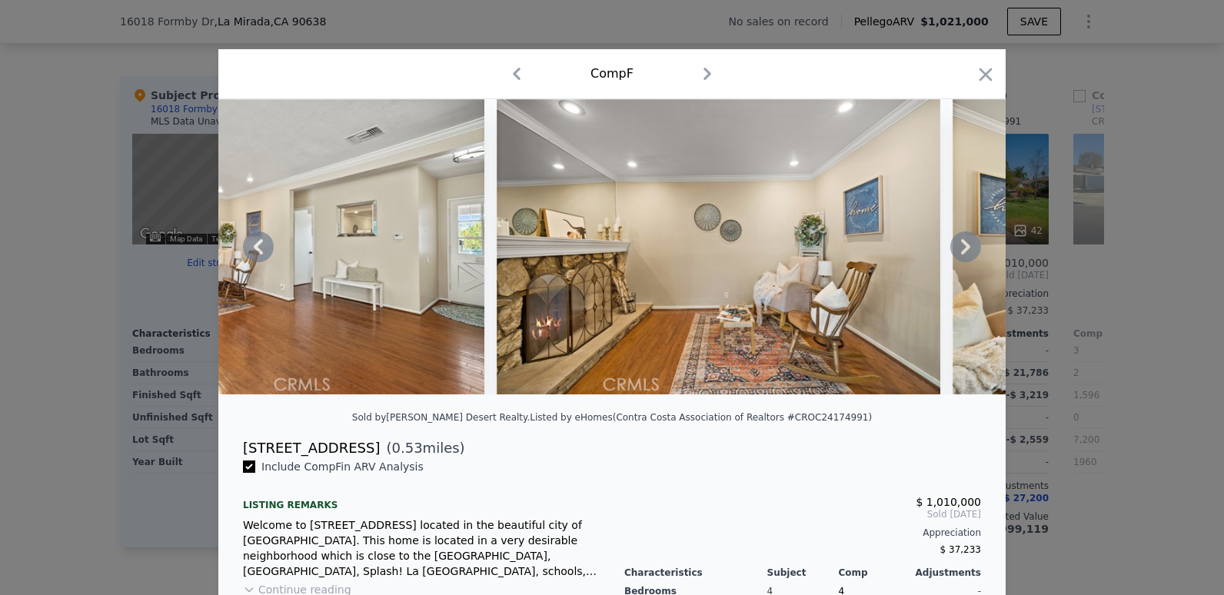
click at [959, 252] on icon at bounding box center [965, 246] width 31 height 31
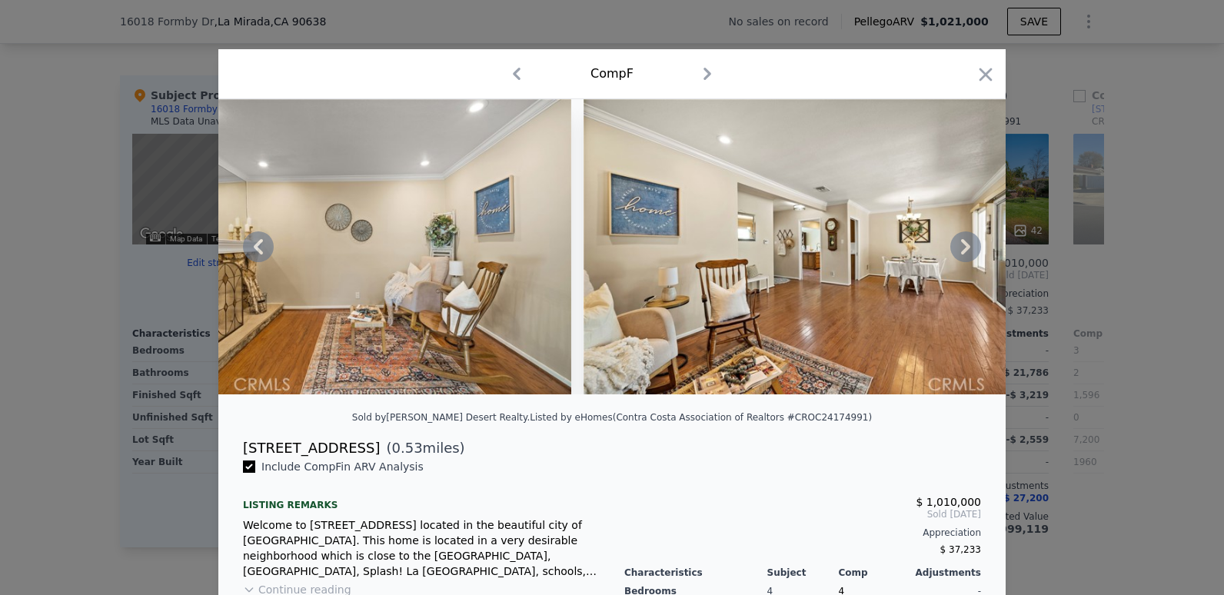
click at [959, 253] on icon at bounding box center [965, 246] width 31 height 31
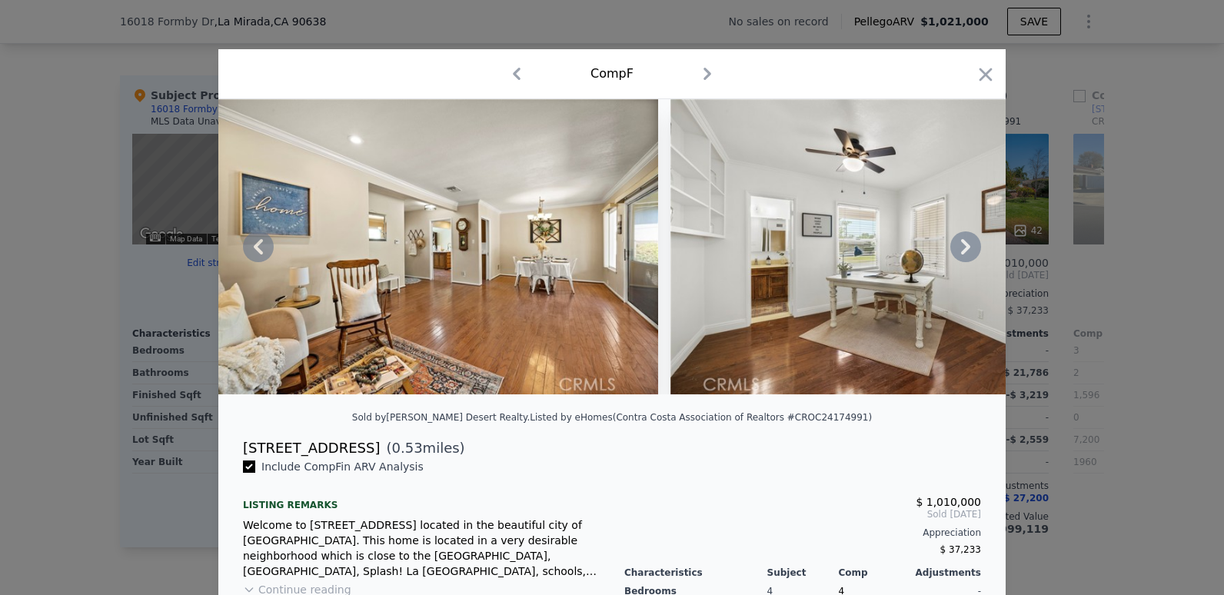
click at [958, 254] on icon at bounding box center [965, 246] width 31 height 31
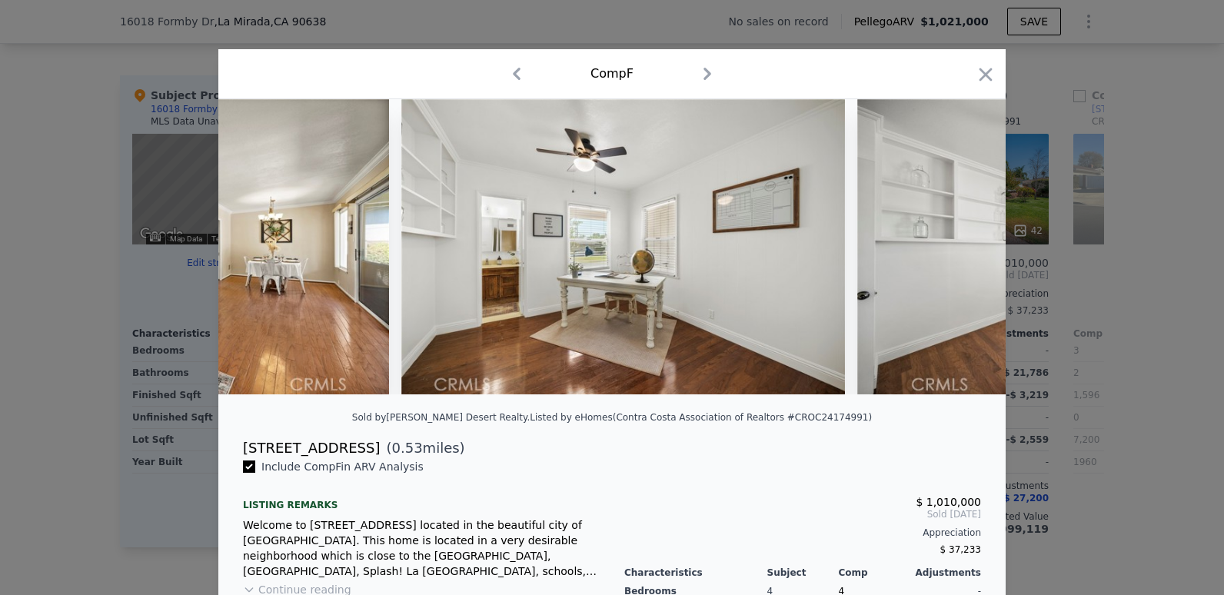
scroll to position [0, 8117]
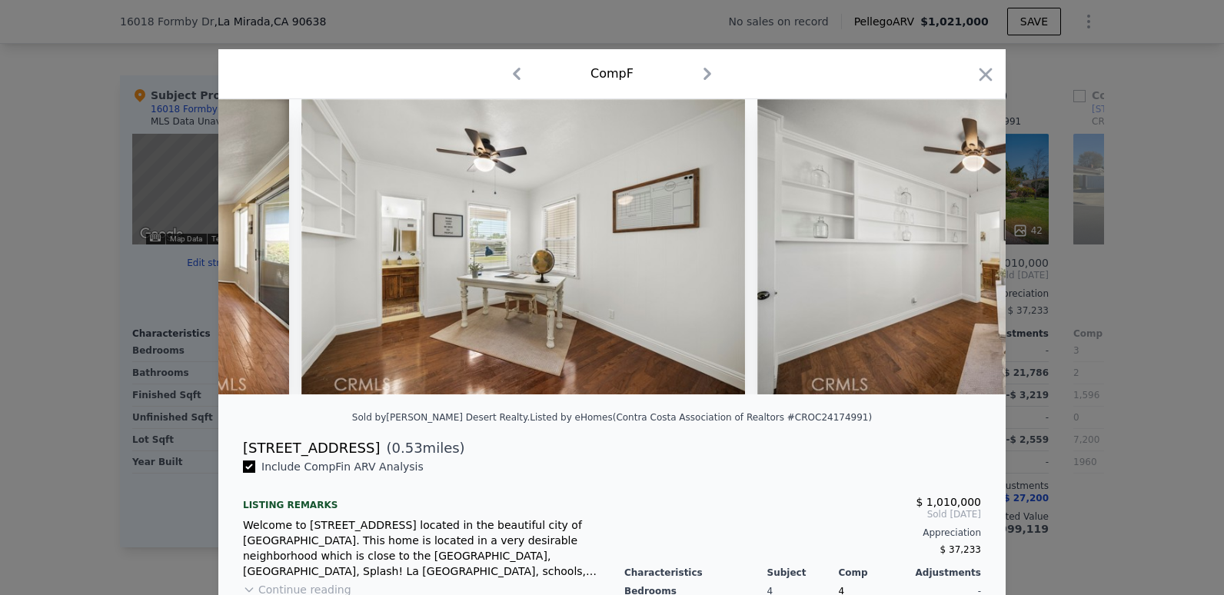
click at [958, 254] on div at bounding box center [611, 246] width 787 height 295
click at [958, 254] on icon at bounding box center [965, 246] width 31 height 31
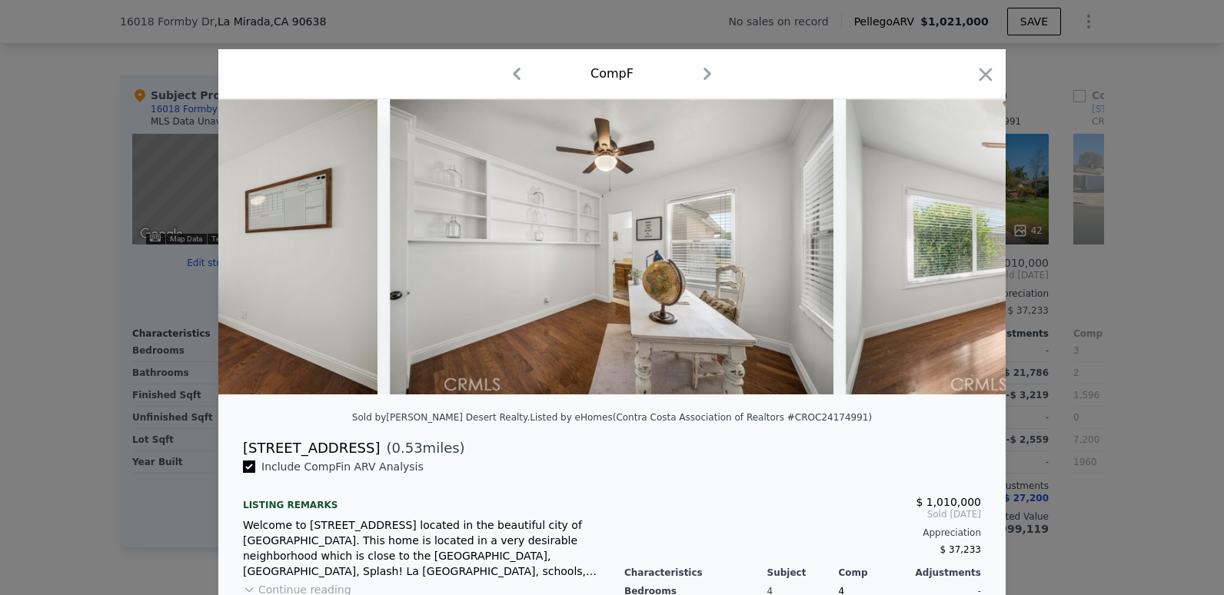
scroll to position [0, 8486]
click at [980, 79] on icon "button" at bounding box center [986, 75] width 22 height 22
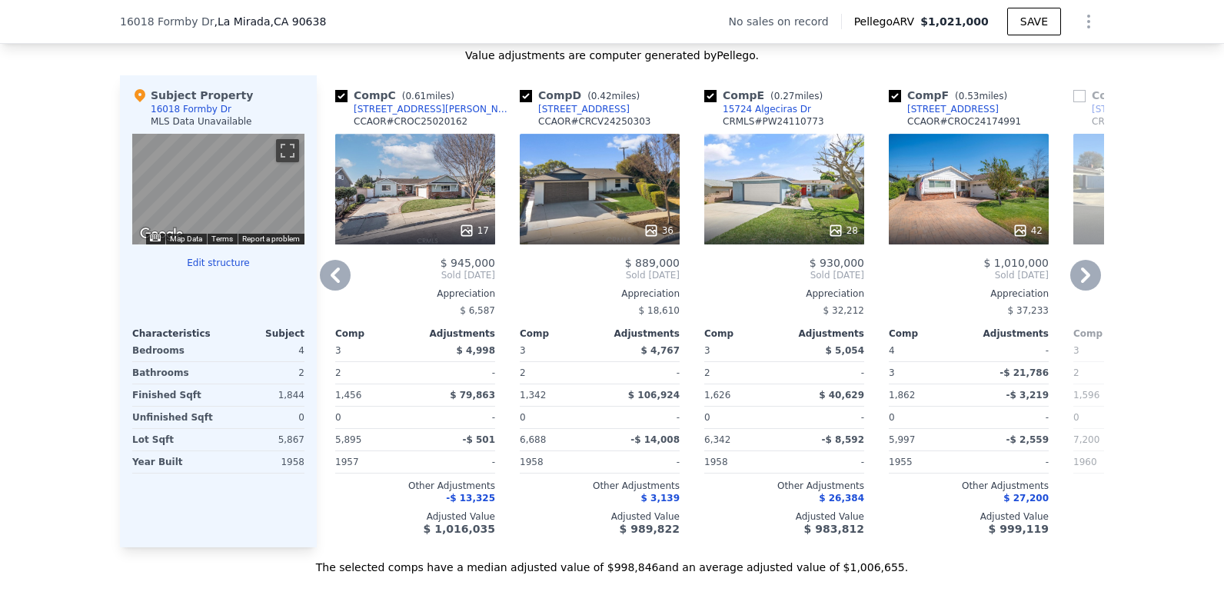
click at [1086, 286] on icon at bounding box center [1085, 275] width 31 height 31
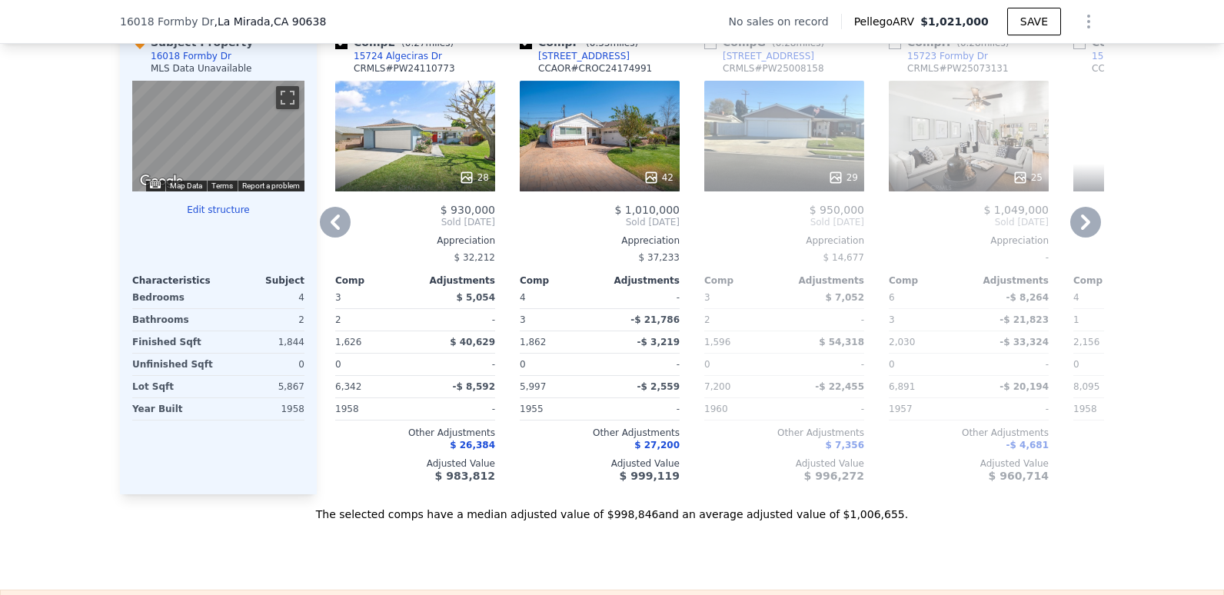
scroll to position [1537, 0]
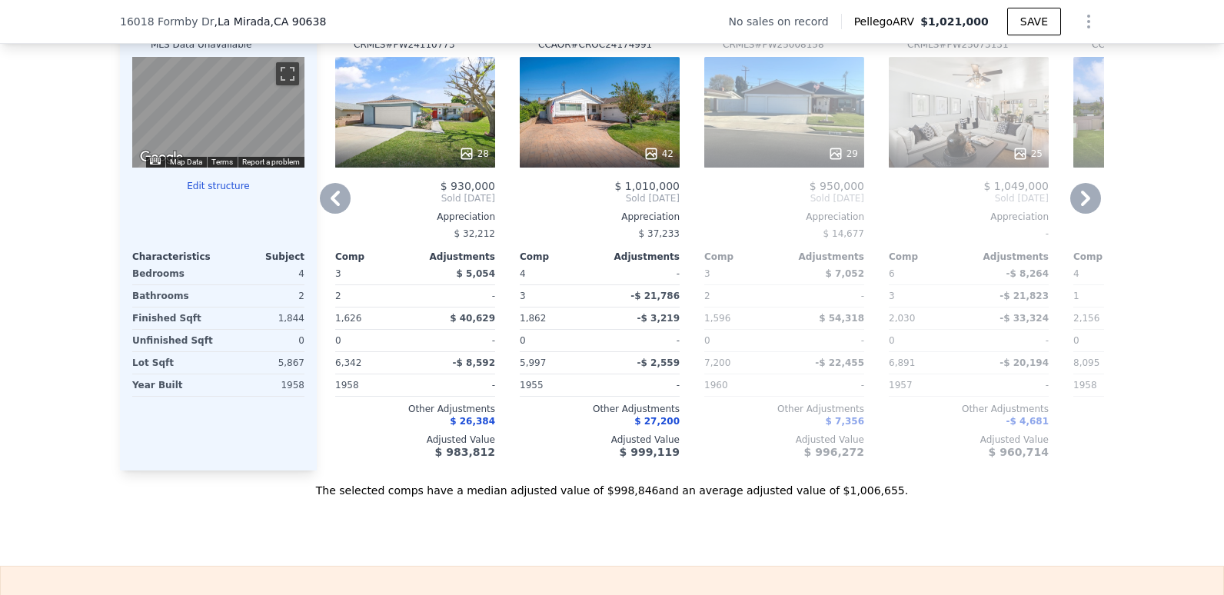
click at [1081, 206] on icon at bounding box center [1085, 198] width 9 height 15
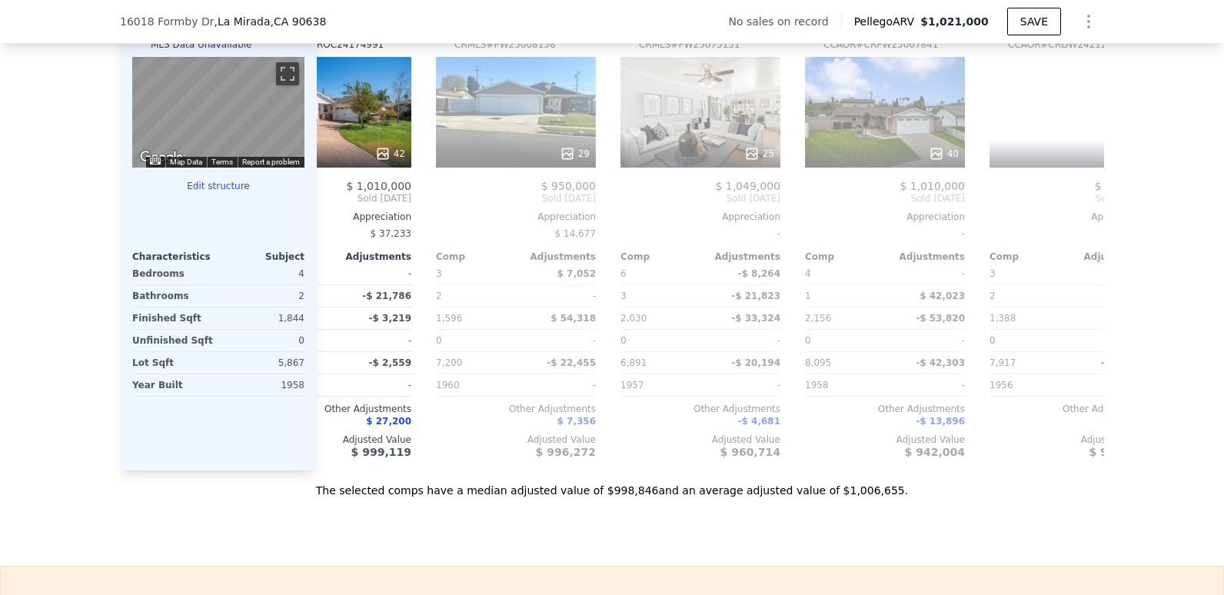
scroll to position [0, 1107]
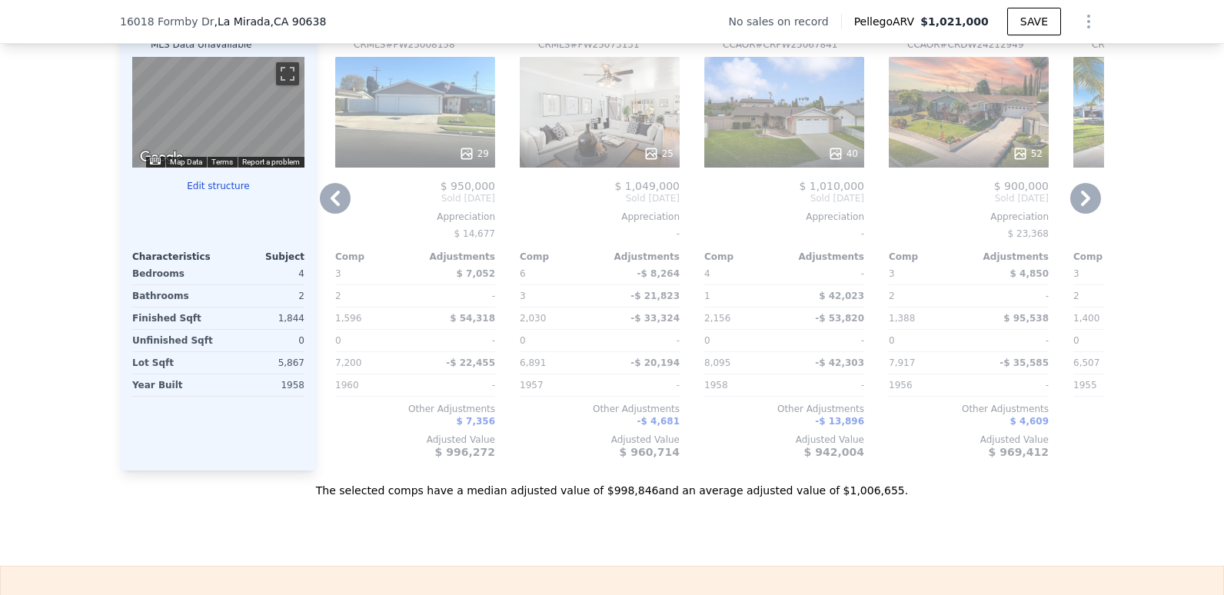
click at [1081, 206] on icon at bounding box center [1085, 198] width 9 height 15
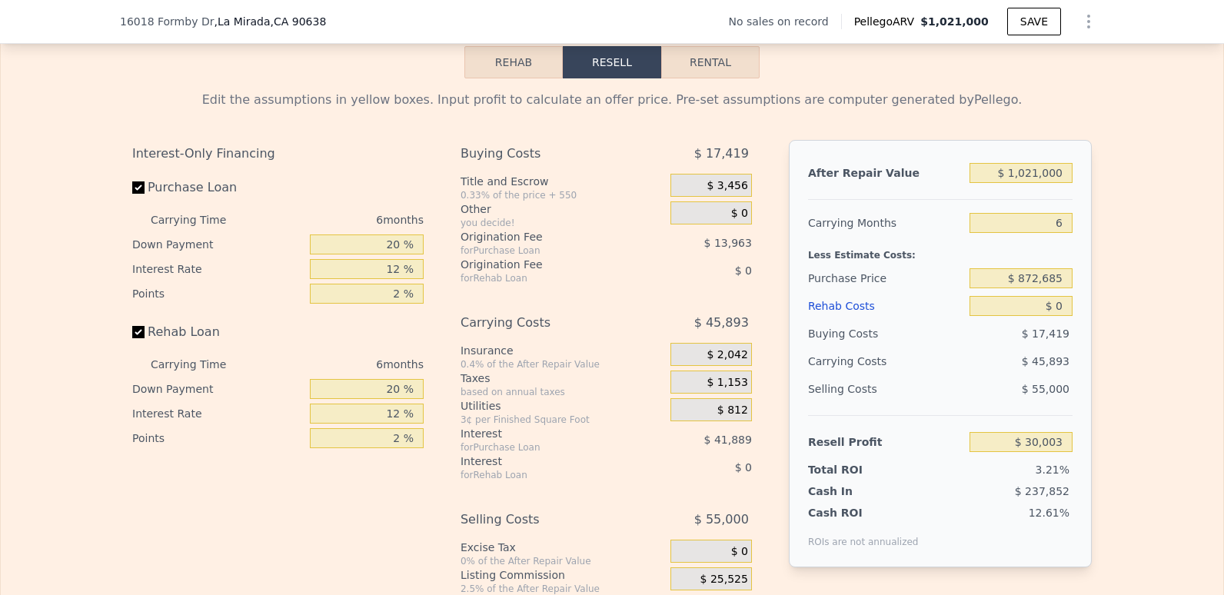
scroll to position [2152, 0]
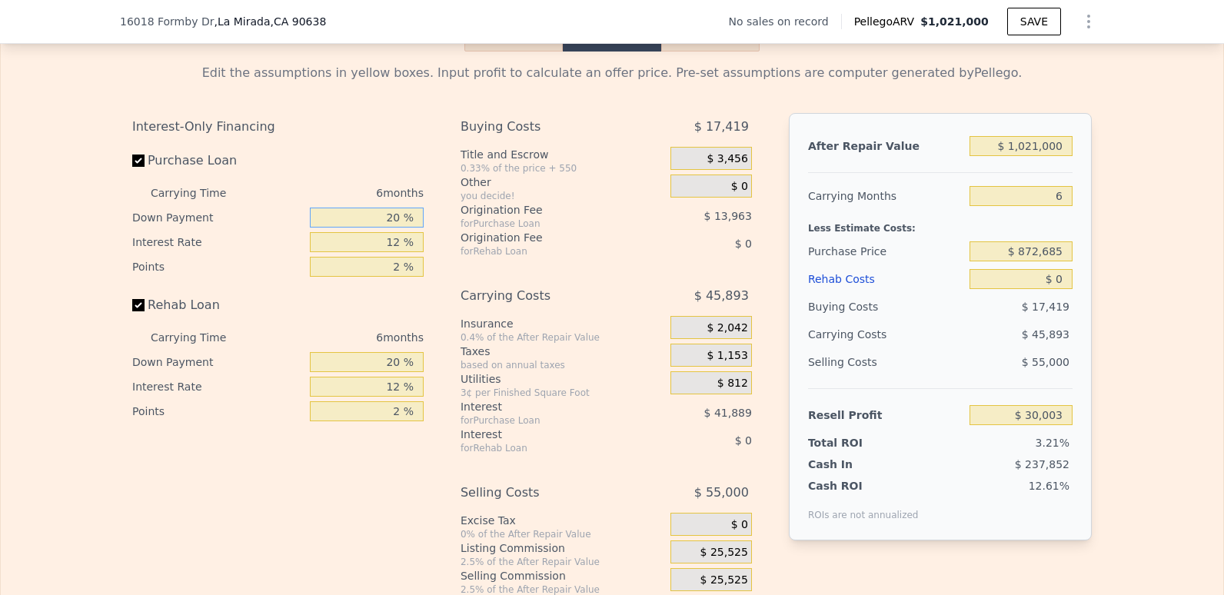
drag, startPoint x: 377, startPoint y: 239, endPoint x: 441, endPoint y: 244, distance: 64.8
click at [441, 244] on div "Interest-Only Financing Purchase Loan Carrying Time 6 months Down Payment 20 % …" at bounding box center [611, 368] width 959 height 510
type input "10 %"
type input "$ 23,020"
type input "10 %"
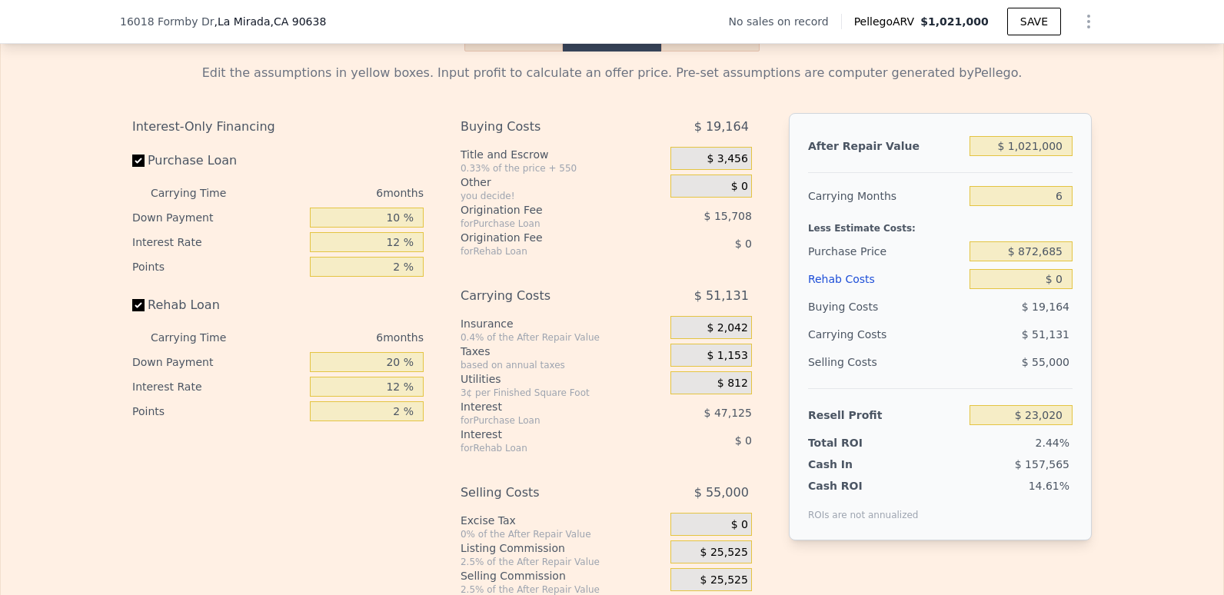
click at [424, 332] on div "Interest-Only Financing Purchase Loan Carrying Time 6 months Down Payment 10 % …" at bounding box center [284, 368] width 304 height 510
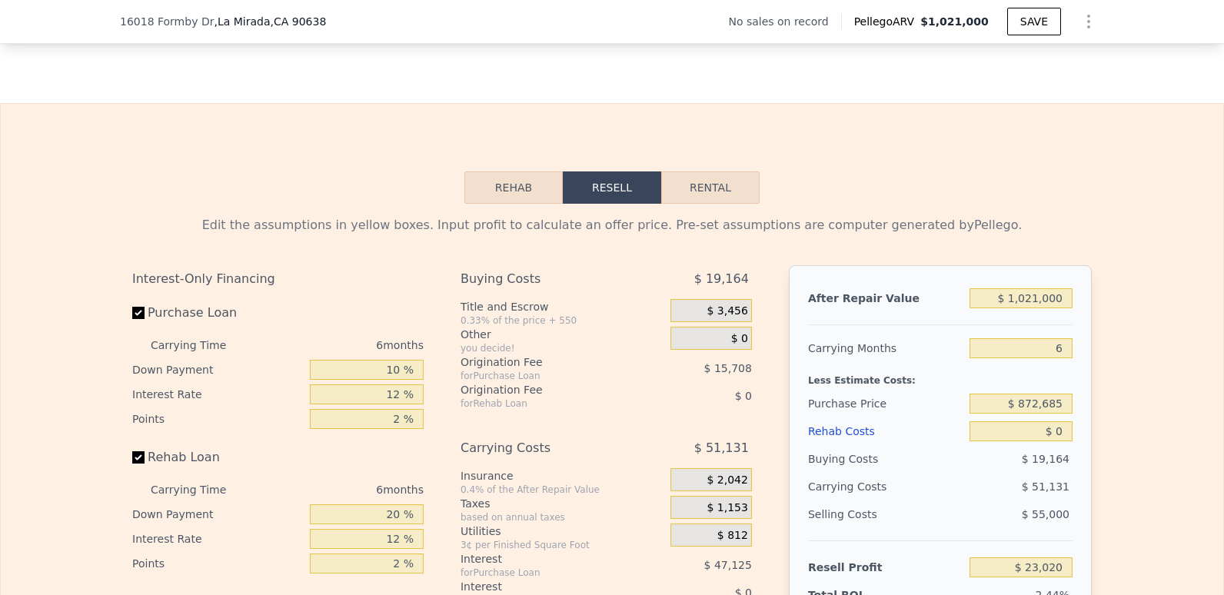
scroll to position [1922, 0]
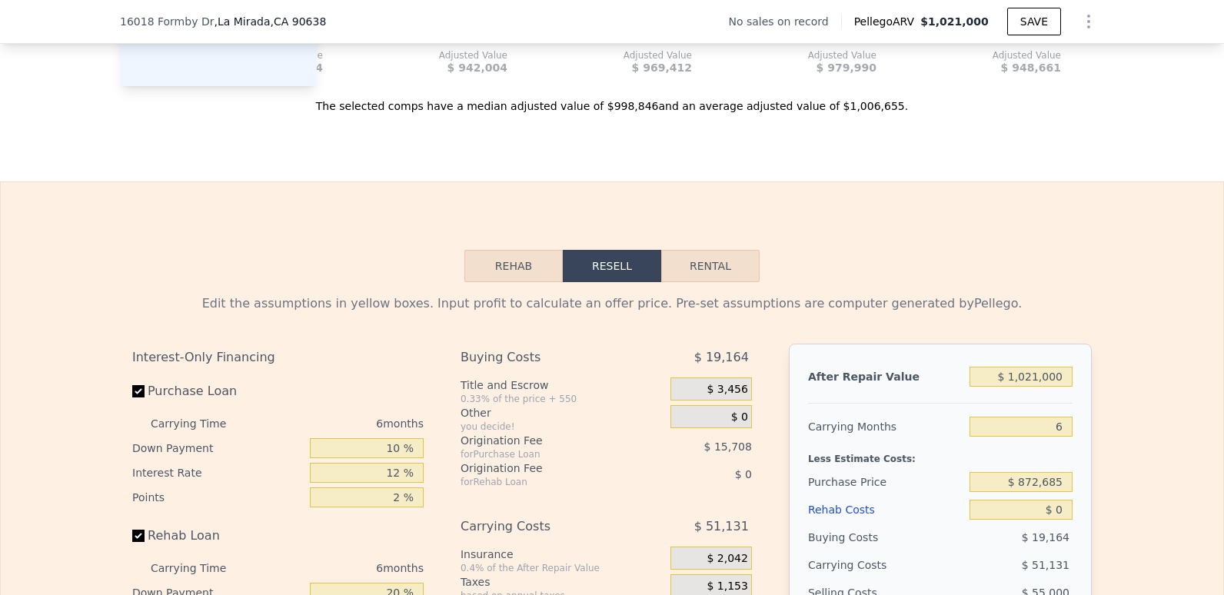
click at [527, 282] on button "Rehab" at bounding box center [513, 266] width 98 height 32
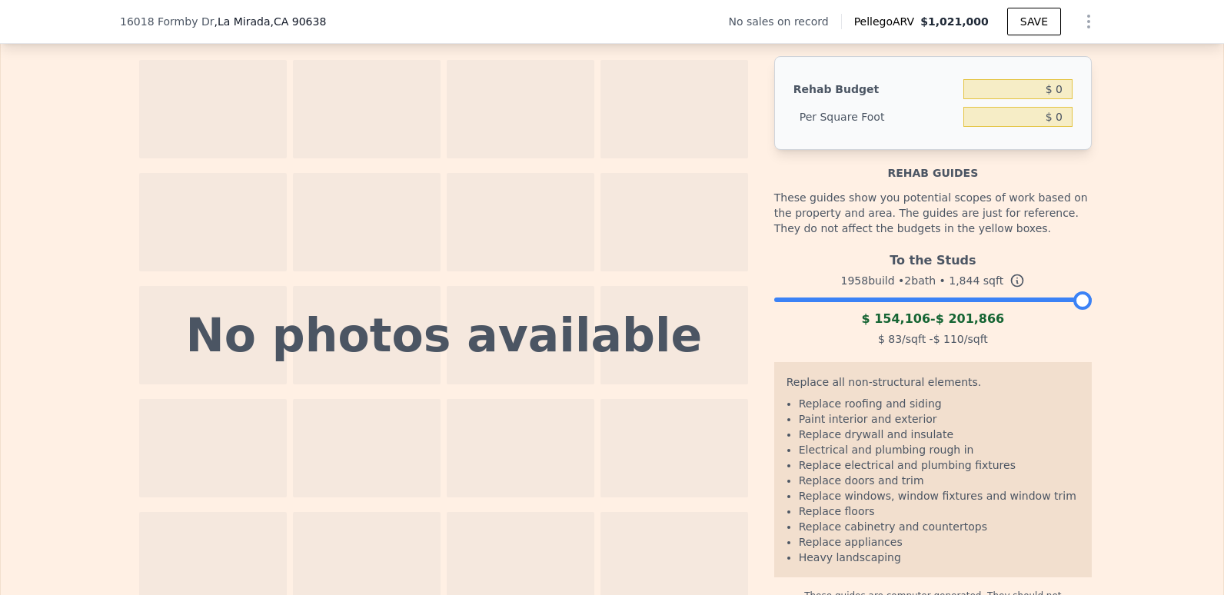
scroll to position [2229, 0]
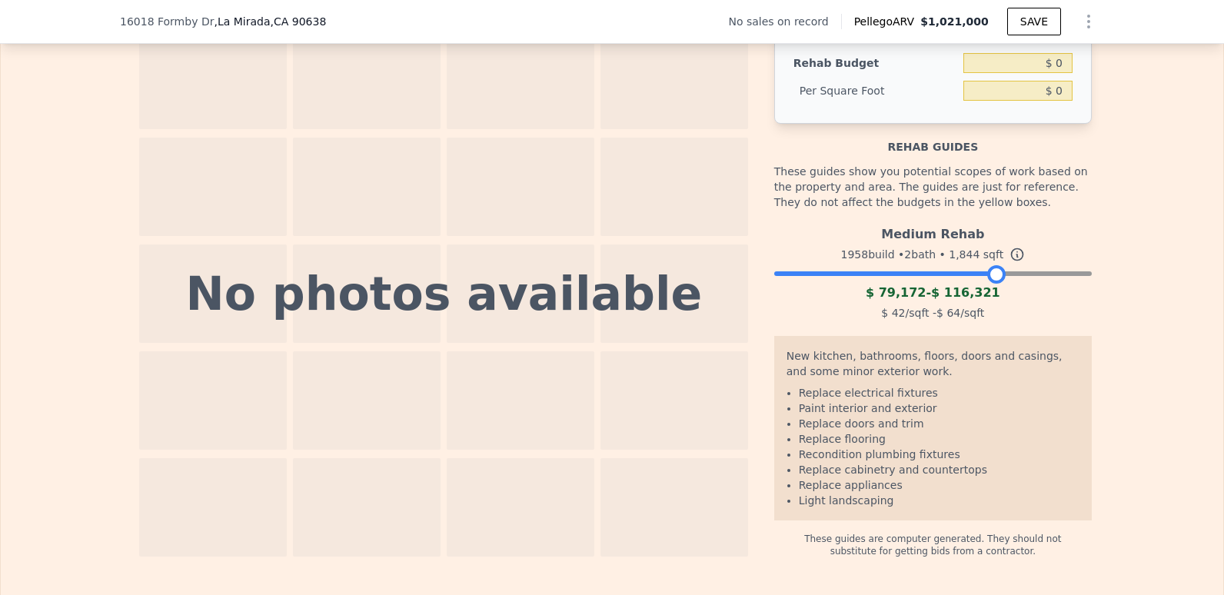
drag, startPoint x: 1071, startPoint y: 298, endPoint x: 983, endPoint y: 299, distance: 87.6
click at [987, 284] on div at bounding box center [996, 274] width 18 height 18
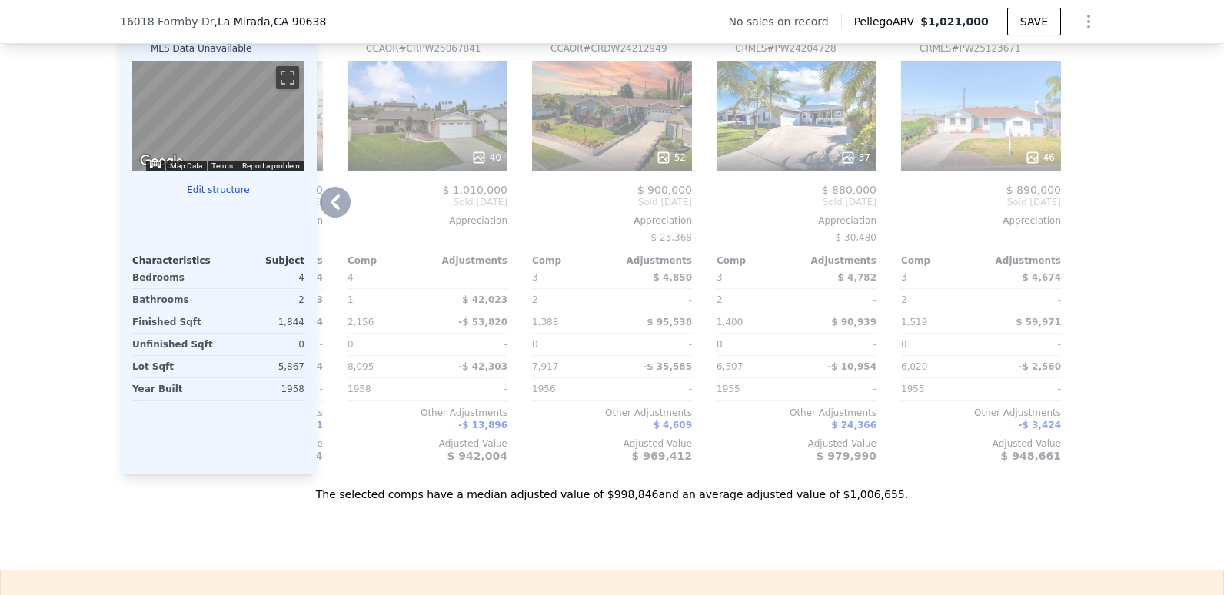
scroll to position [1537, 0]
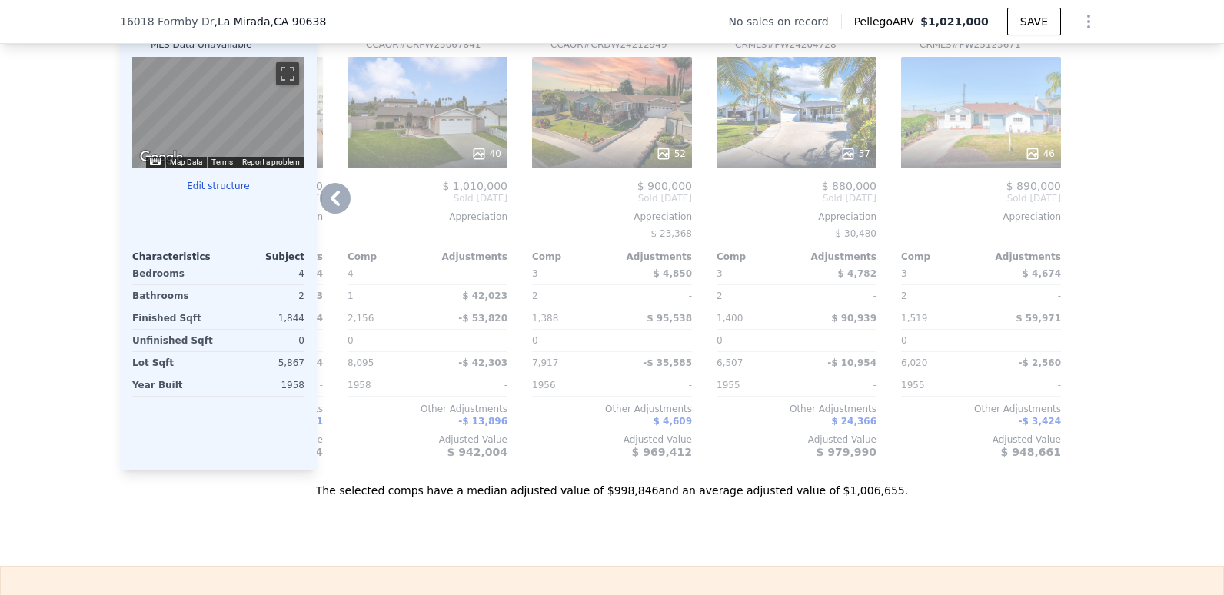
click at [335, 208] on icon at bounding box center [335, 198] width 31 height 31
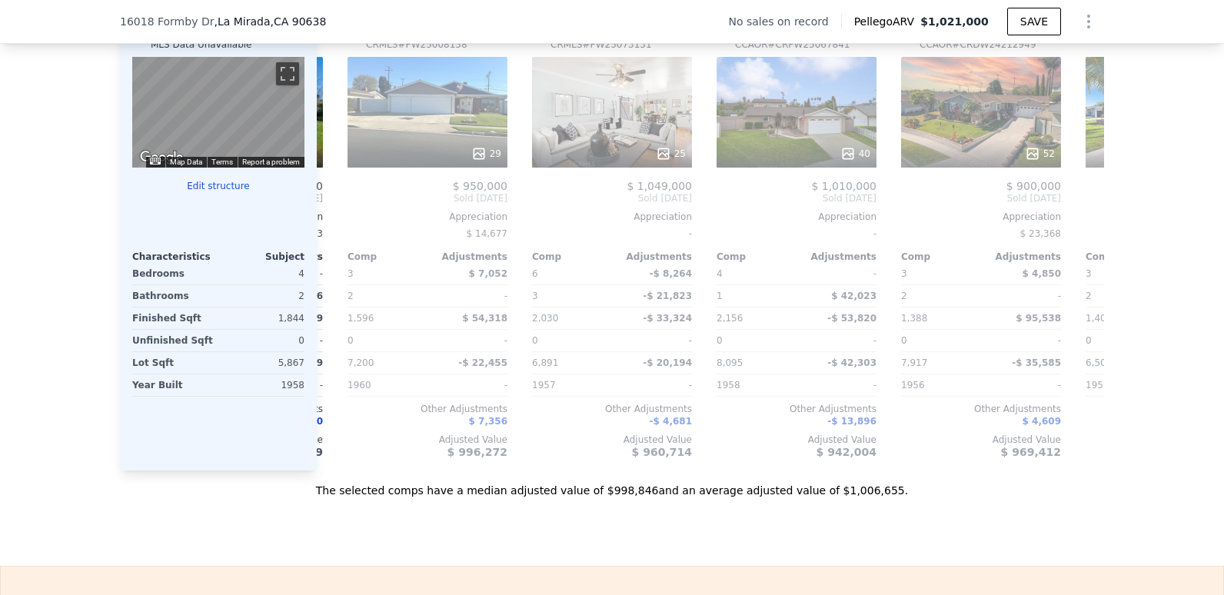
click at [341, 208] on div "Comp G ( 0.28 miles) [STREET_ADDRESS] CRMLS # PW25008158 29 $ 950,000 Sold [DAT…" at bounding box center [427, 234] width 172 height 472
click at [335, 208] on icon at bounding box center [335, 198] width 31 height 31
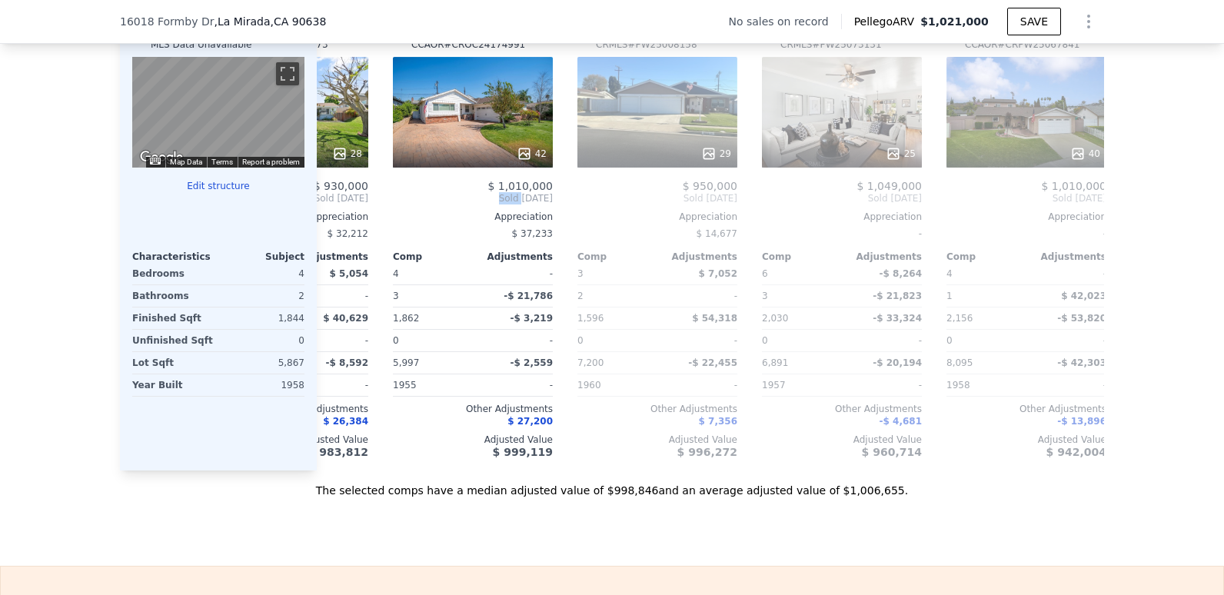
click at [335, 208] on div "Comp A ( 0.54 miles) 14421 Manecita Dr CRMLS # PW24228547 This is a Flip 42 $ 7…" at bounding box center [710, 234] width 787 height 472
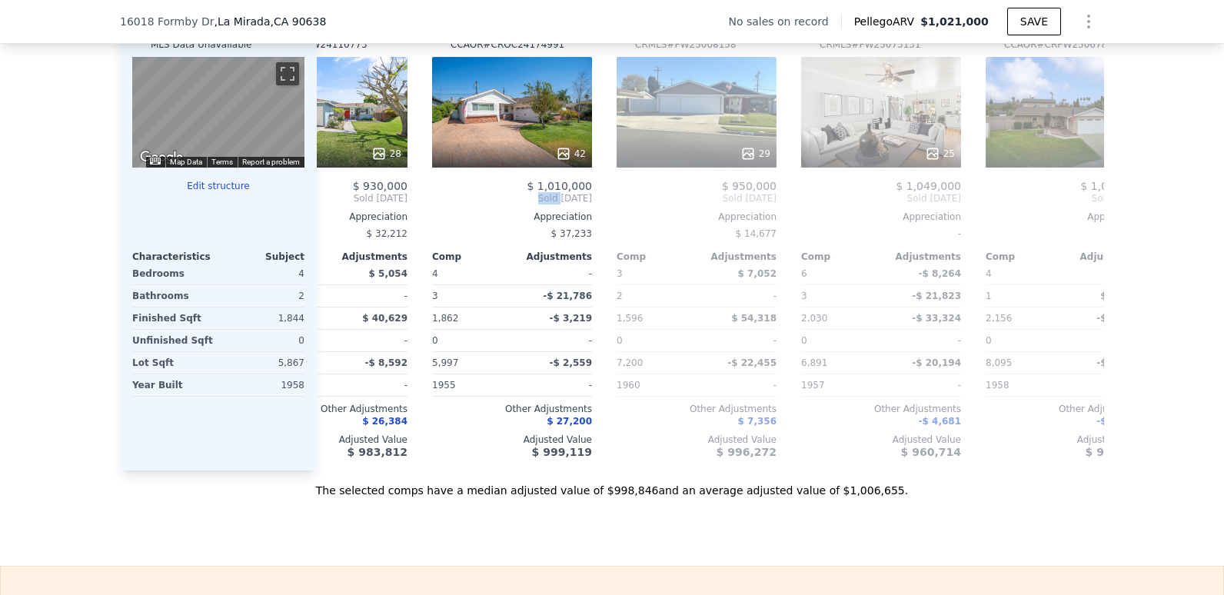
scroll to position [0, 726]
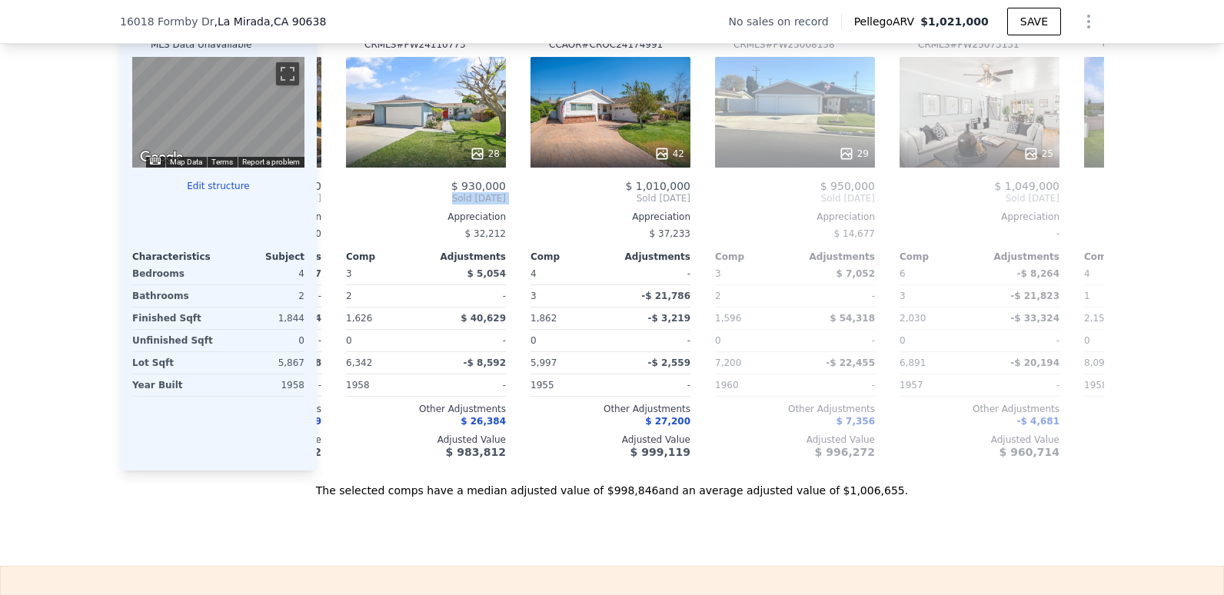
click at [340, 208] on div "Comp E ( 0.27 miles) 15724 Algeciras Dr CRMLS # PW24110773 28 $ 930,000 Sold [D…" at bounding box center [426, 234] width 172 height 472
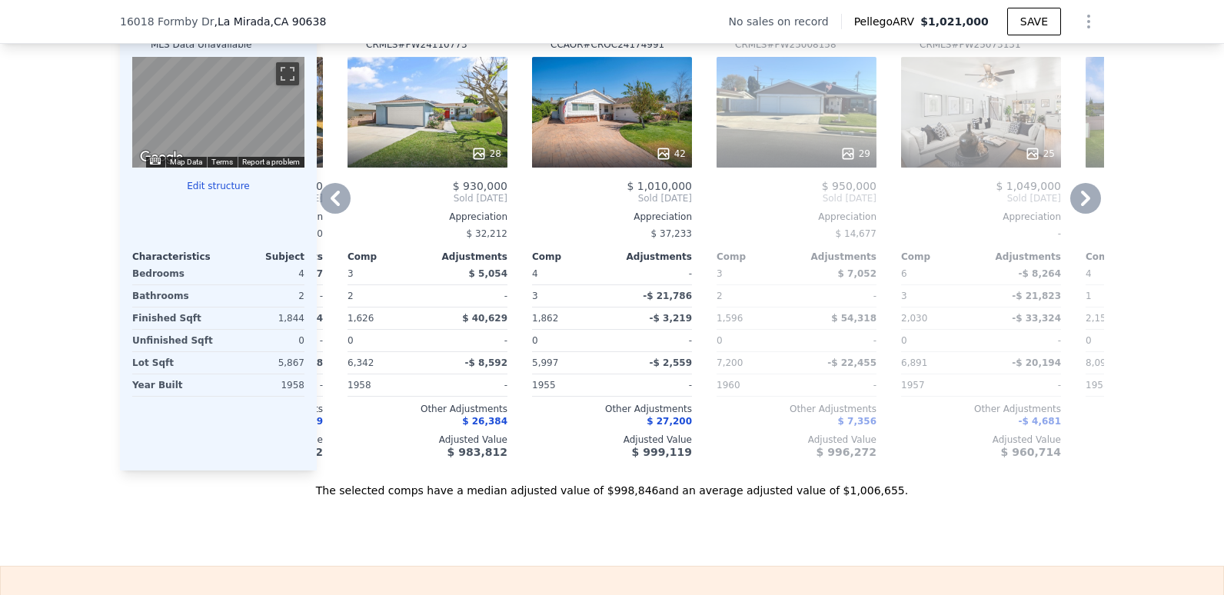
click at [334, 211] on icon at bounding box center [335, 198] width 31 height 31
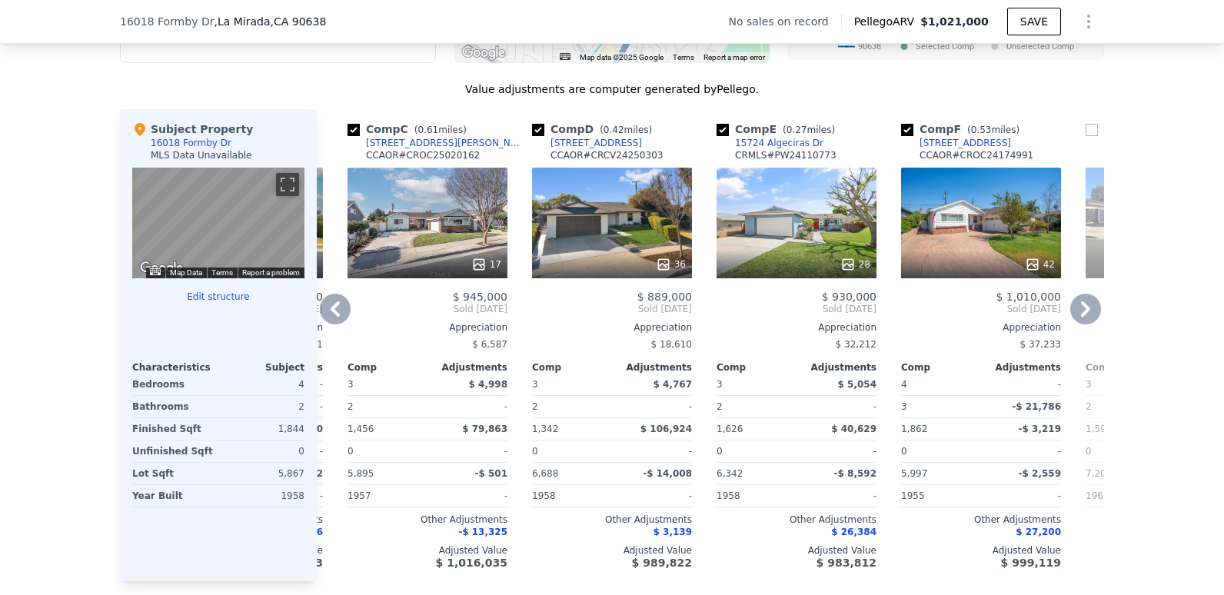
scroll to position [1460, 0]
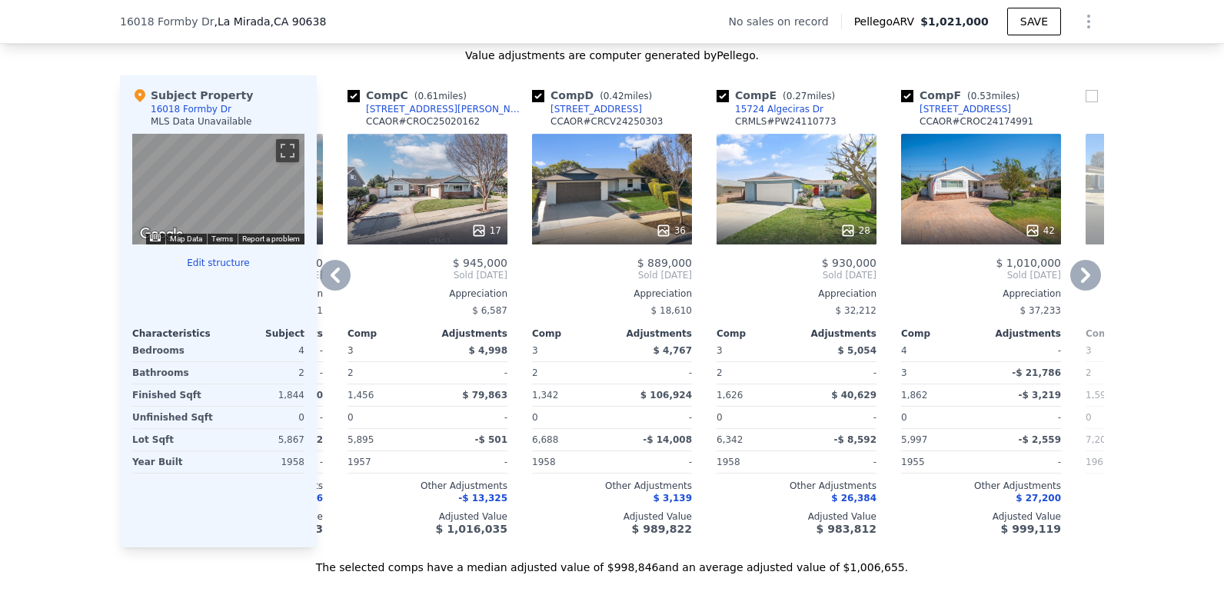
click at [331, 283] on icon at bounding box center [335, 274] width 9 height 15
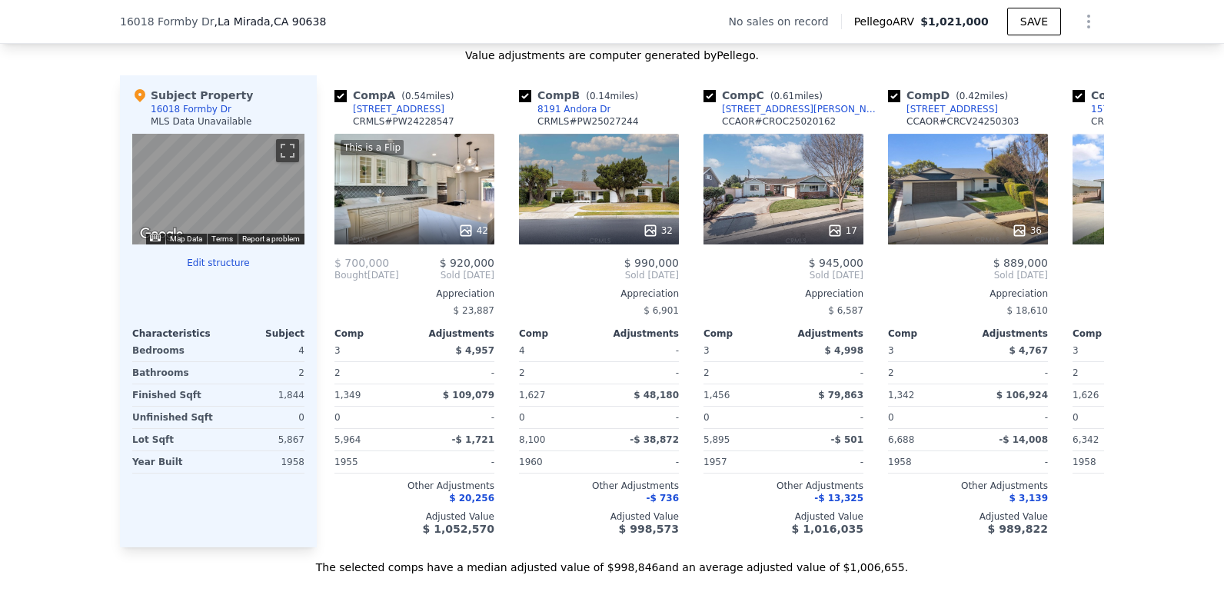
scroll to position [0, 0]
click at [1084, 283] on icon at bounding box center [1085, 274] width 9 height 15
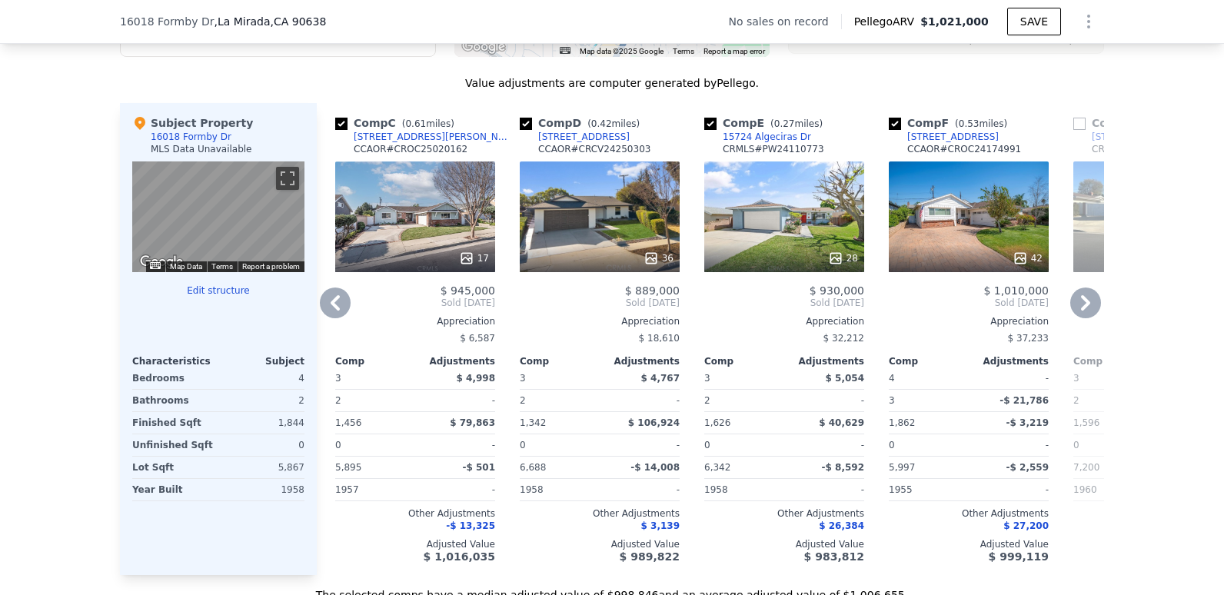
scroll to position [1460, 0]
